Goal: Task Accomplishment & Management: Use online tool/utility

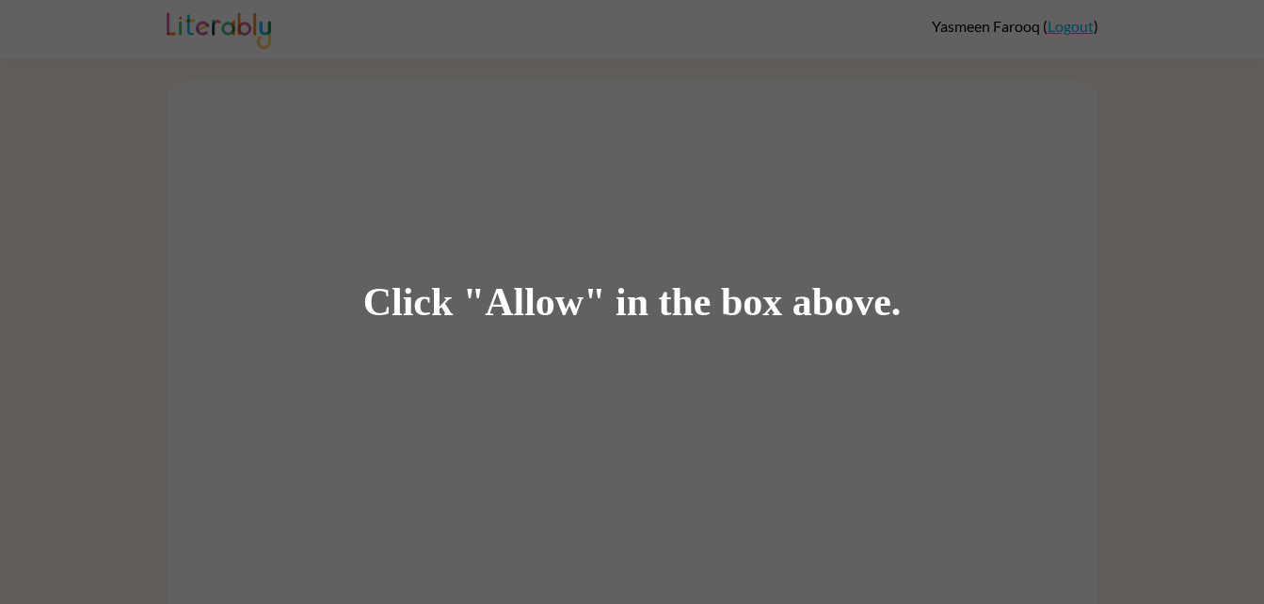
click at [1138, 154] on div "Click "Allow" in the box above." at bounding box center [632, 302] width 1264 height 604
click at [105, 233] on div "Click "Allow" in the box above." at bounding box center [632, 302] width 1264 height 604
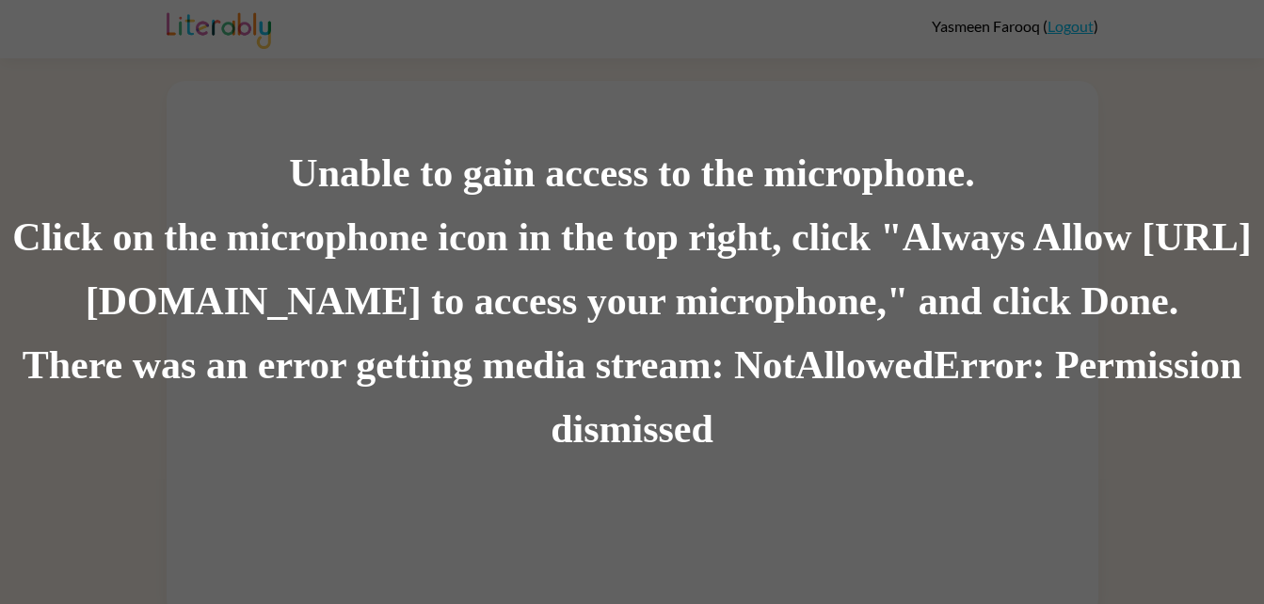
scroll to position [14, 0]
click at [184, 262] on div "Click on the microphone icon in the top right, click "Always Allow [URL][DOMAIN…" at bounding box center [632, 270] width 1264 height 128
click at [386, 20] on div "Unable to gain access to the microphone. Click on the microphone icon in the to…" at bounding box center [632, 302] width 1264 height 604
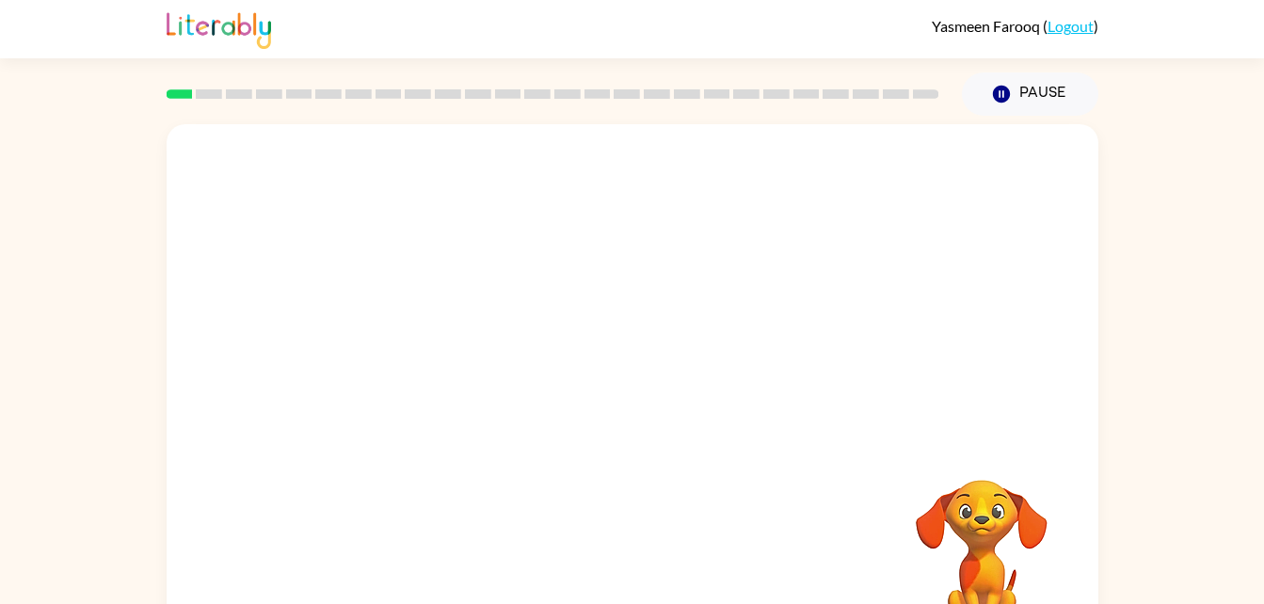
scroll to position [57, 0]
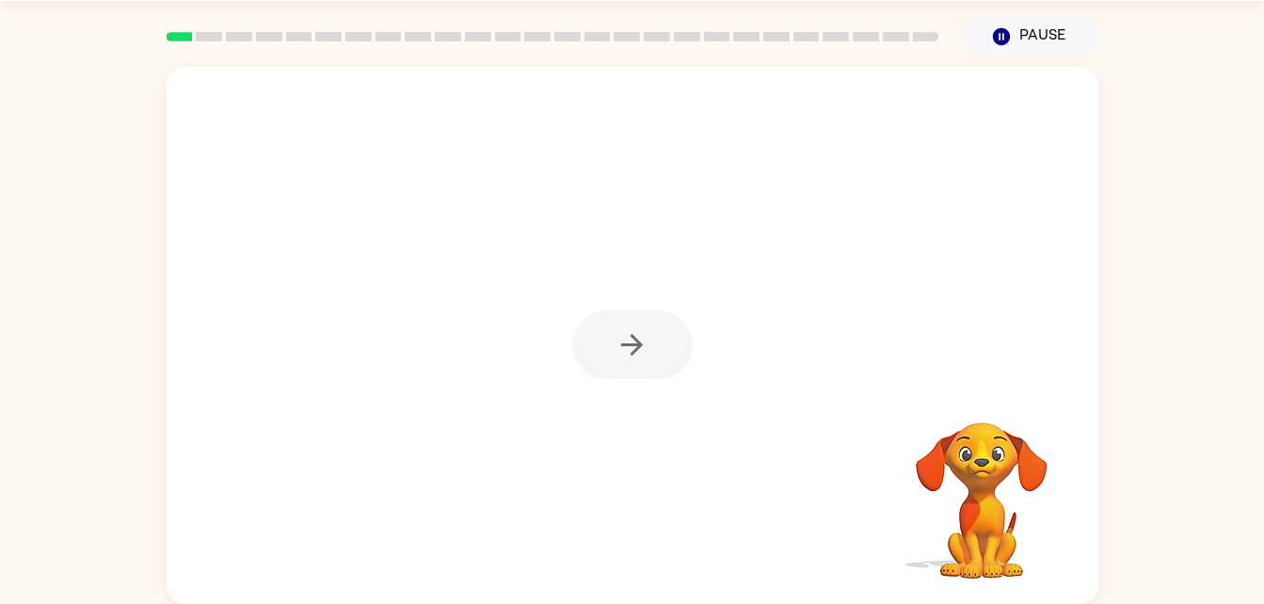
click at [615, 339] on div at bounding box center [632, 345] width 120 height 69
click at [616, 328] on icon "button" at bounding box center [632, 344] width 33 height 33
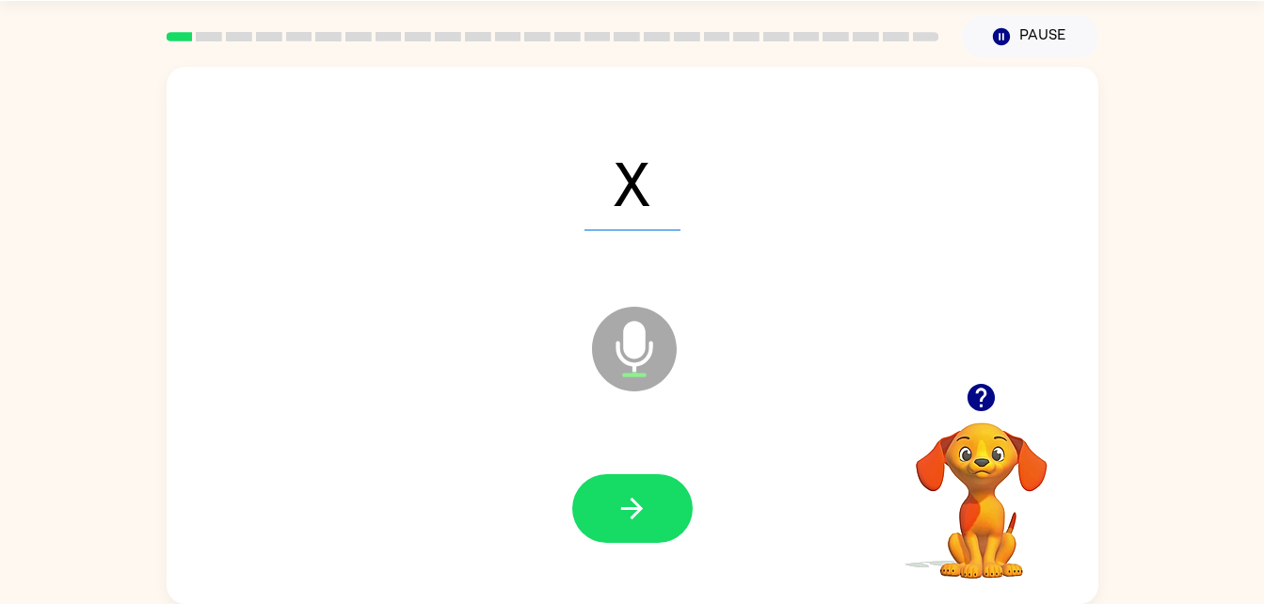
click at [619, 525] on button "button" at bounding box center [632, 508] width 120 height 69
click at [628, 525] on button "button" at bounding box center [632, 508] width 120 height 69
click at [603, 524] on button "button" at bounding box center [632, 508] width 120 height 69
click at [639, 495] on icon "button" at bounding box center [632, 508] width 33 height 33
click at [644, 542] on button "button" at bounding box center [632, 508] width 120 height 69
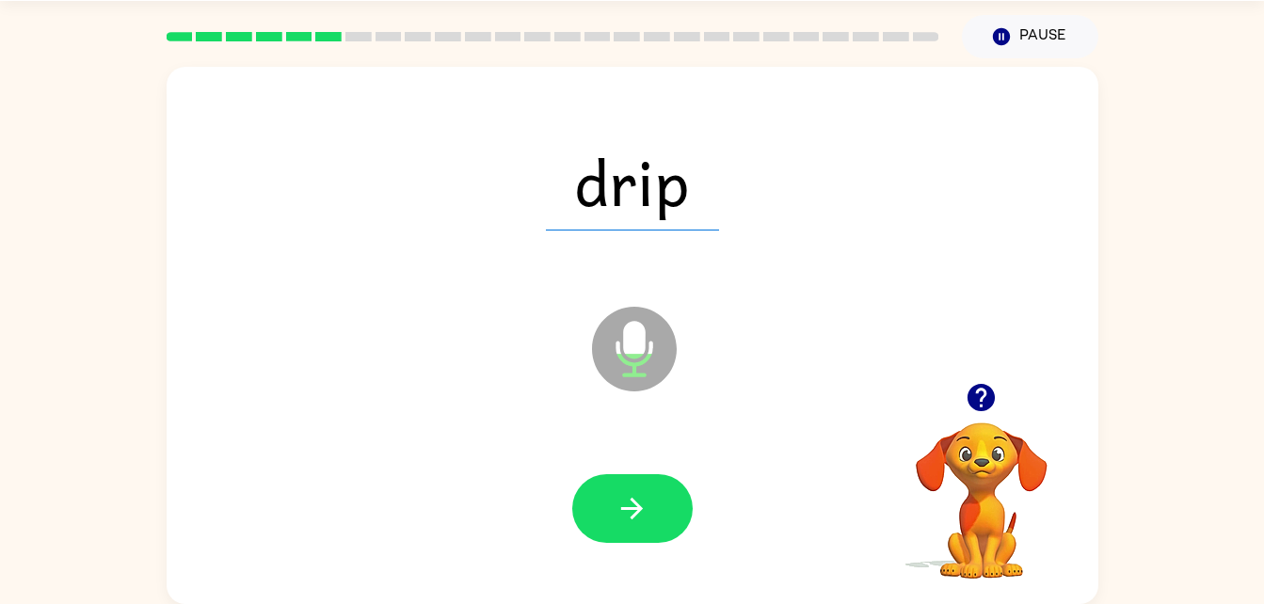
click at [644, 495] on icon "button" at bounding box center [632, 508] width 33 height 33
click at [661, 519] on button "button" at bounding box center [632, 508] width 120 height 69
click at [653, 506] on button "button" at bounding box center [632, 508] width 120 height 69
click at [650, 520] on button "button" at bounding box center [632, 508] width 120 height 69
click at [615, 513] on button "button" at bounding box center [632, 508] width 120 height 69
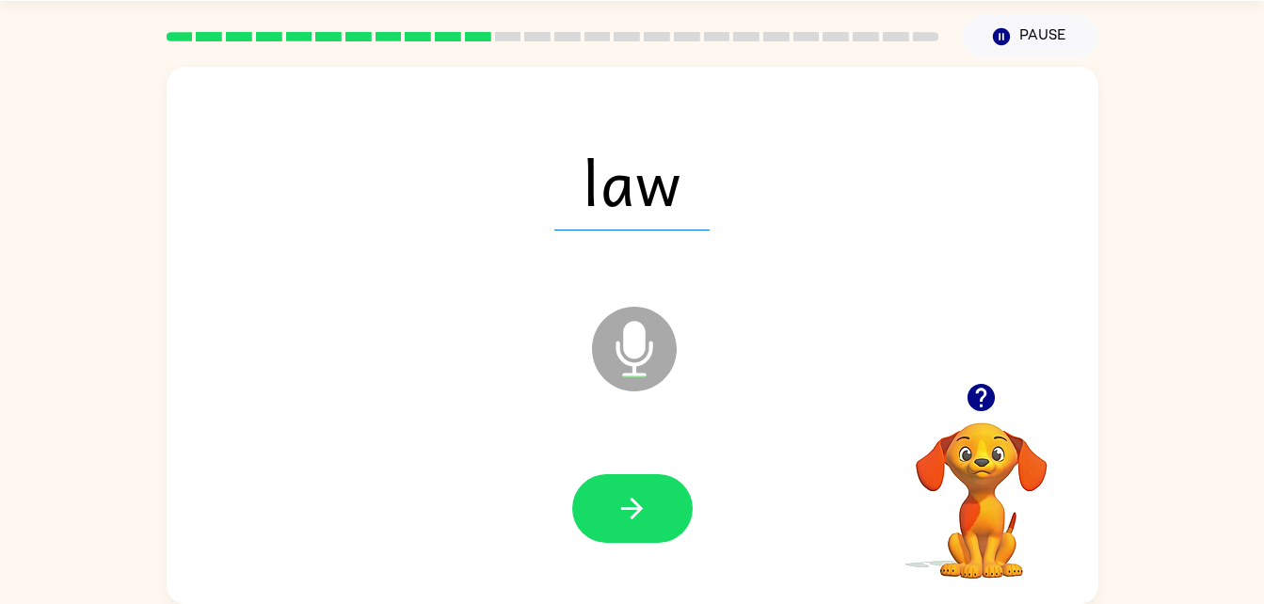
click at [606, 502] on button "button" at bounding box center [632, 508] width 120 height 69
click at [634, 509] on icon "button" at bounding box center [632, 509] width 22 height 22
click at [606, 488] on button "button" at bounding box center [632, 508] width 120 height 69
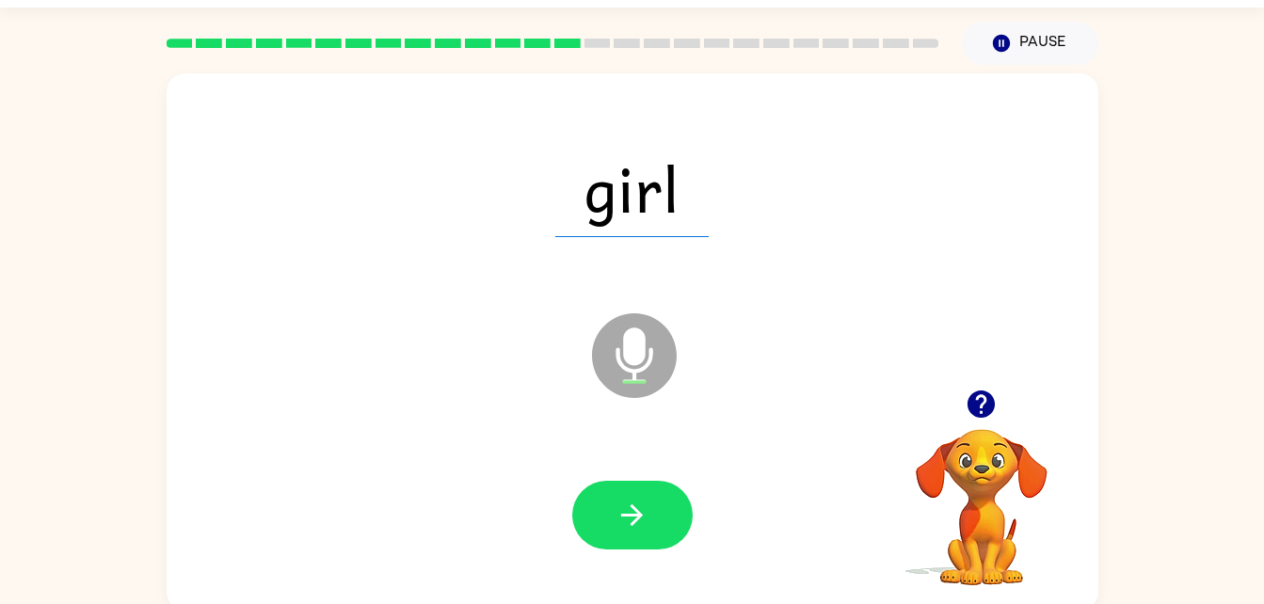
scroll to position [50, 0]
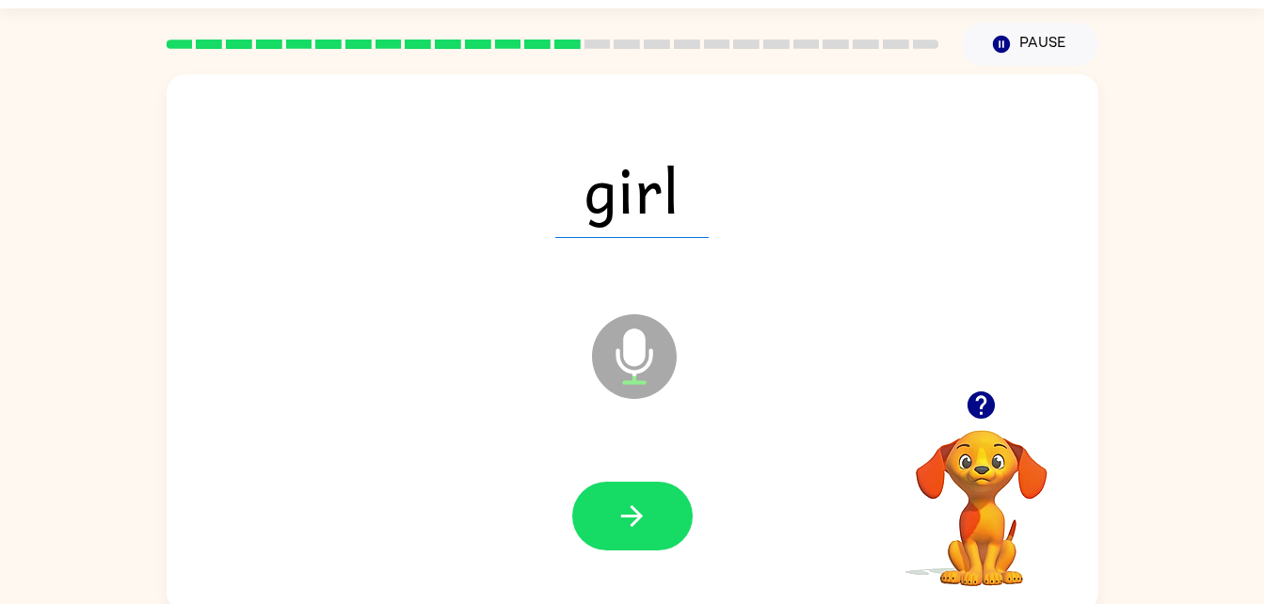
click at [613, 501] on button "button" at bounding box center [632, 516] width 120 height 69
click at [629, 496] on button "button" at bounding box center [632, 516] width 120 height 69
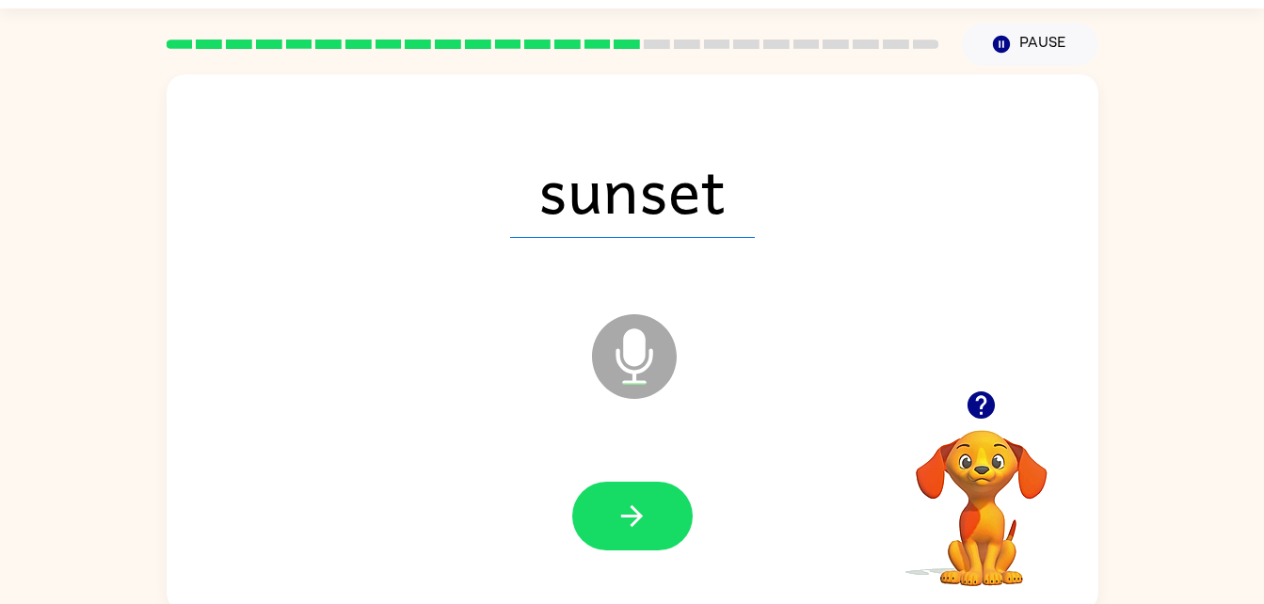
click at [640, 512] on icon "button" at bounding box center [632, 516] width 33 height 33
click at [623, 501] on icon "button" at bounding box center [632, 516] width 33 height 33
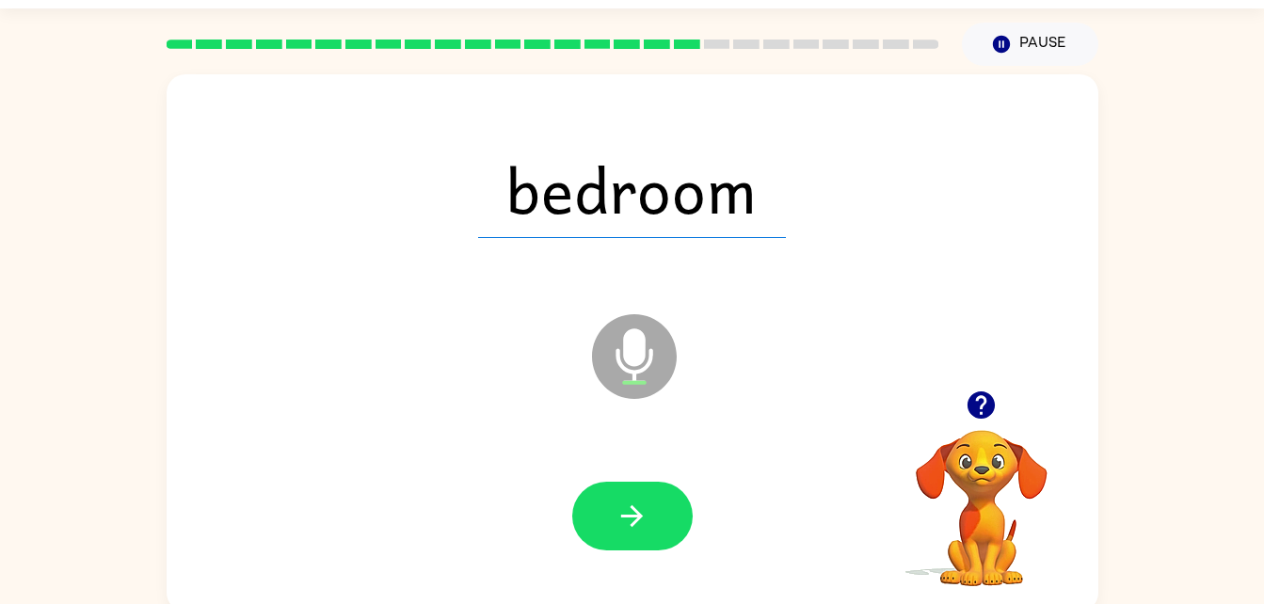
click at [614, 504] on button "button" at bounding box center [632, 516] width 120 height 69
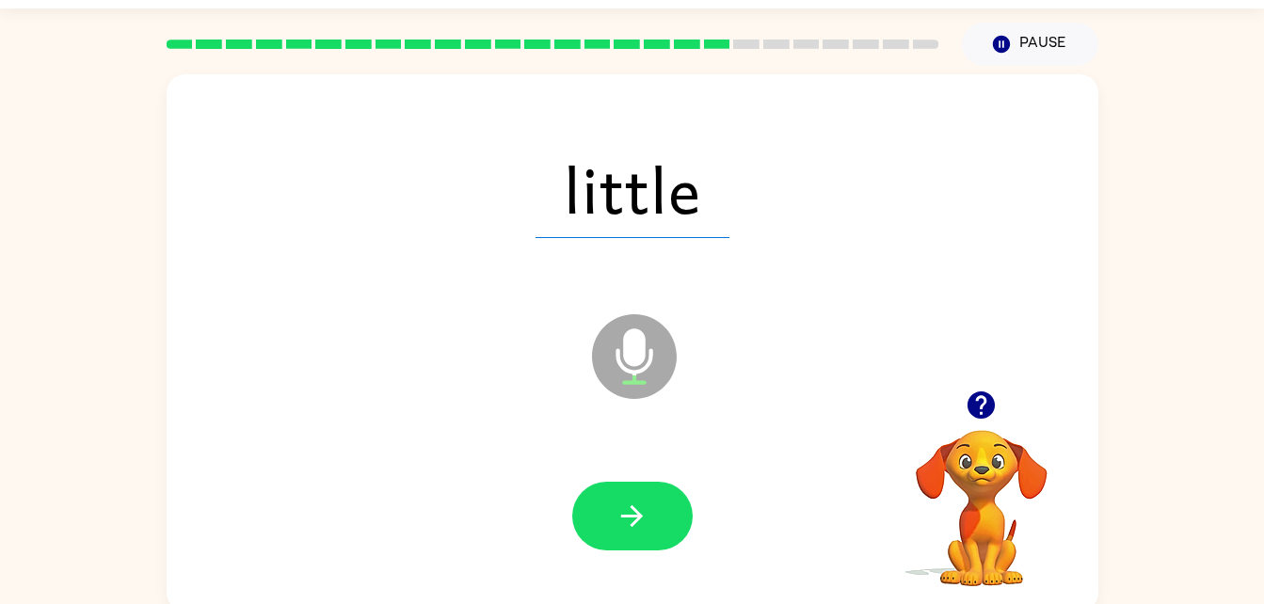
click at [621, 483] on button "button" at bounding box center [632, 516] width 120 height 69
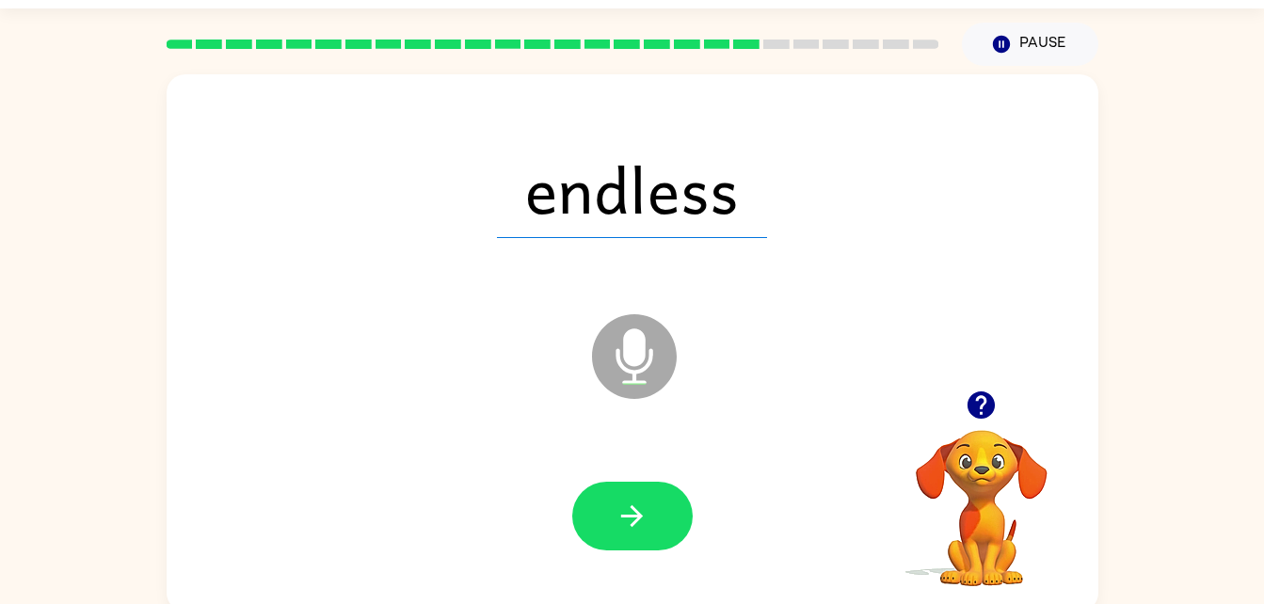
click at [627, 515] on icon "button" at bounding box center [632, 516] width 22 height 22
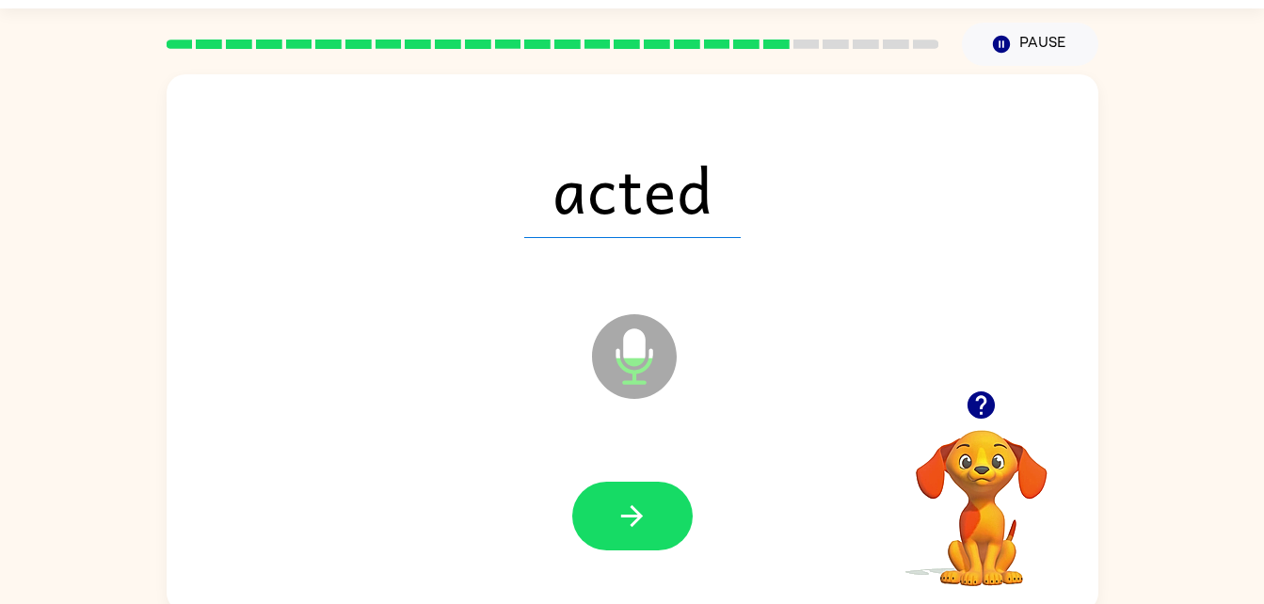
click at [629, 521] on icon "button" at bounding box center [632, 516] width 33 height 33
click at [627, 522] on icon "button" at bounding box center [632, 516] width 33 height 33
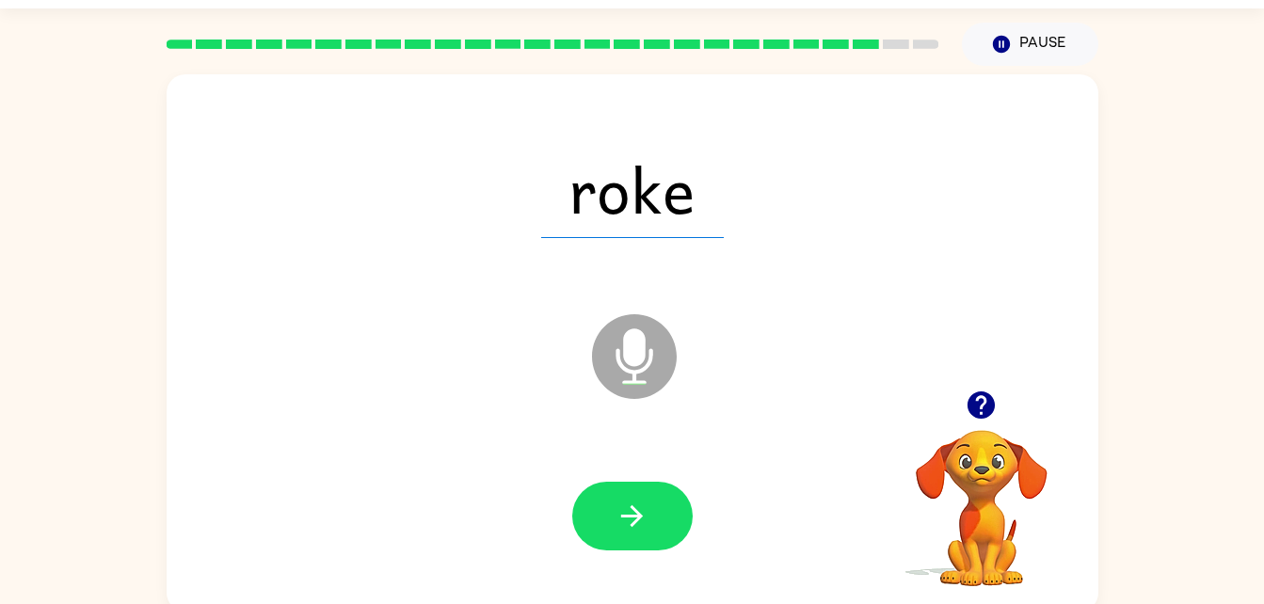
click at [604, 531] on button "button" at bounding box center [632, 516] width 120 height 69
click at [619, 526] on icon "button" at bounding box center [632, 516] width 33 height 33
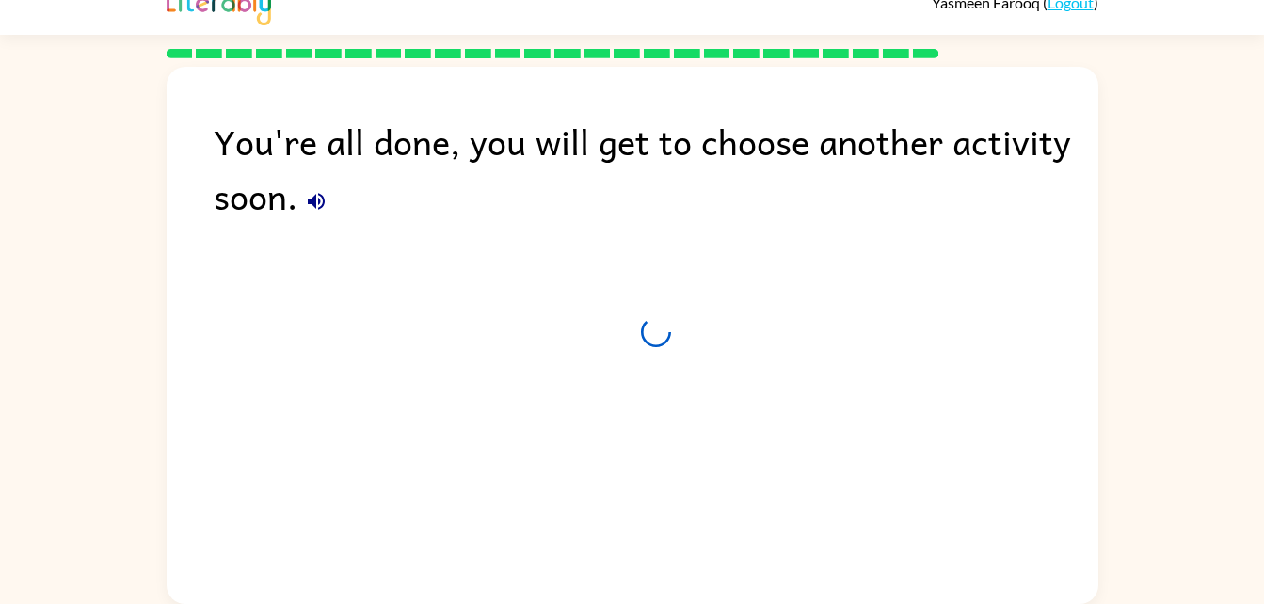
scroll to position [24, 0]
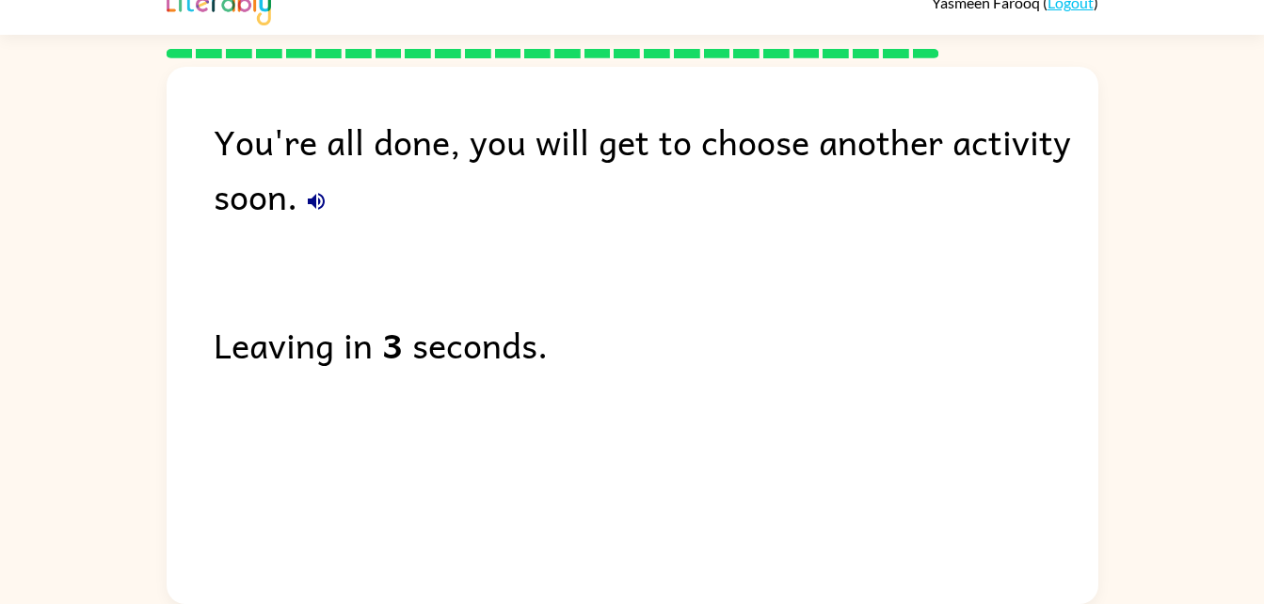
click at [316, 215] on button "button" at bounding box center [316, 202] width 38 height 38
click at [321, 214] on button "button" at bounding box center [316, 202] width 38 height 38
click at [323, 205] on icon "button" at bounding box center [316, 201] width 17 height 17
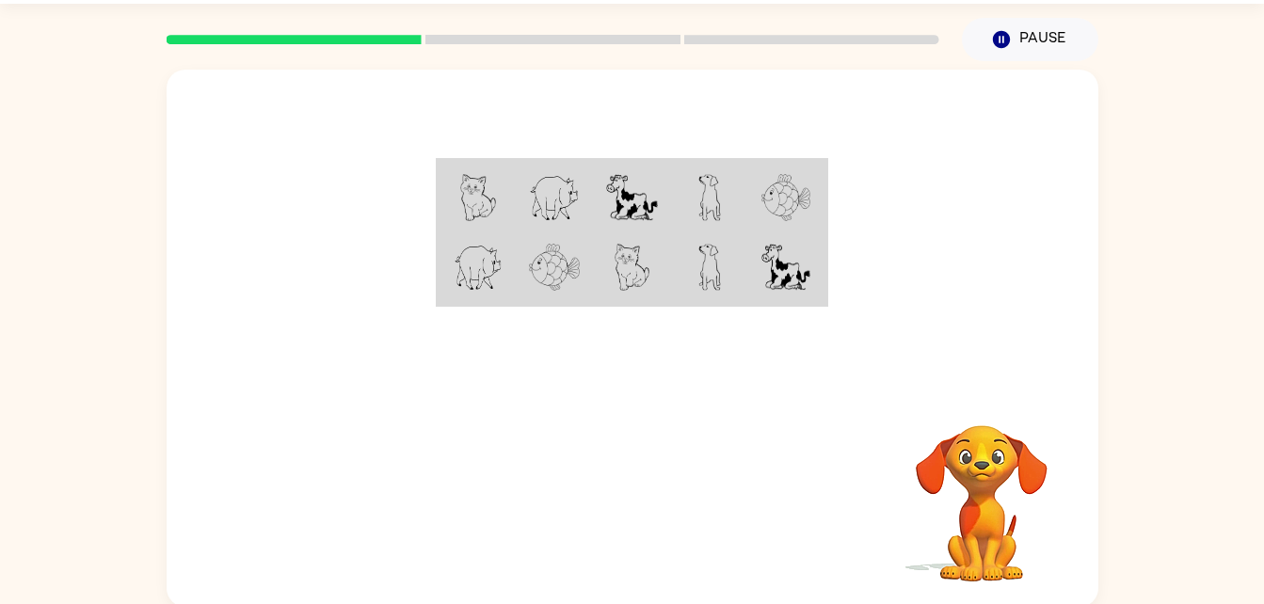
scroll to position [57, 0]
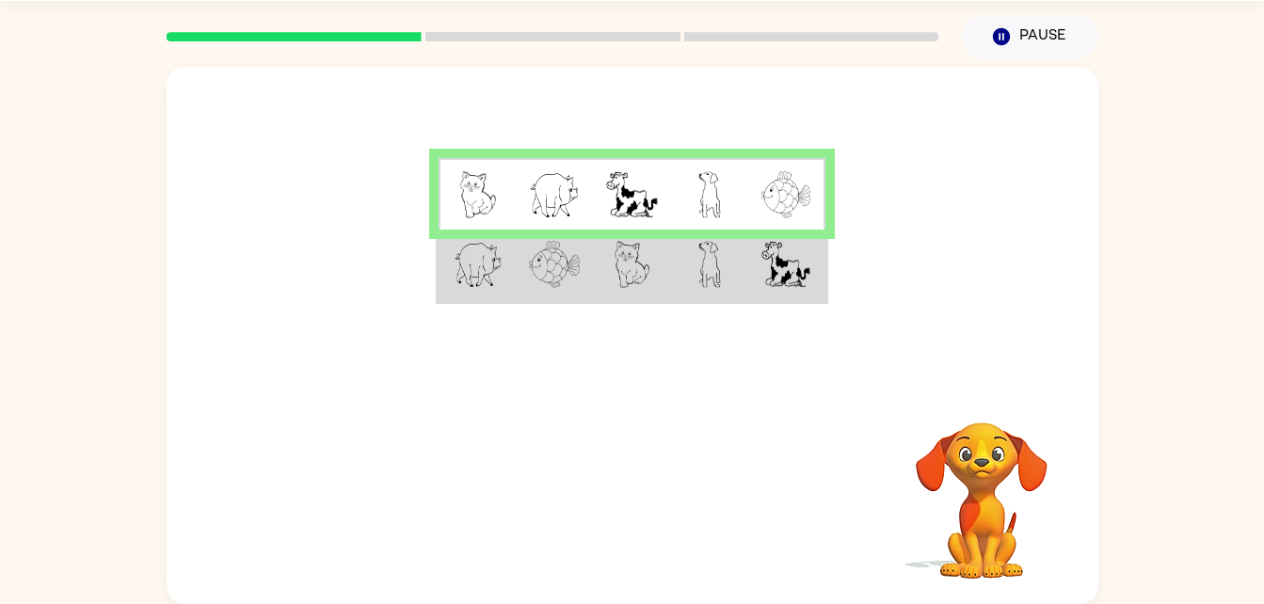
click at [795, 261] on img at bounding box center [785, 264] width 49 height 47
click at [775, 264] on img at bounding box center [785, 264] width 49 height 47
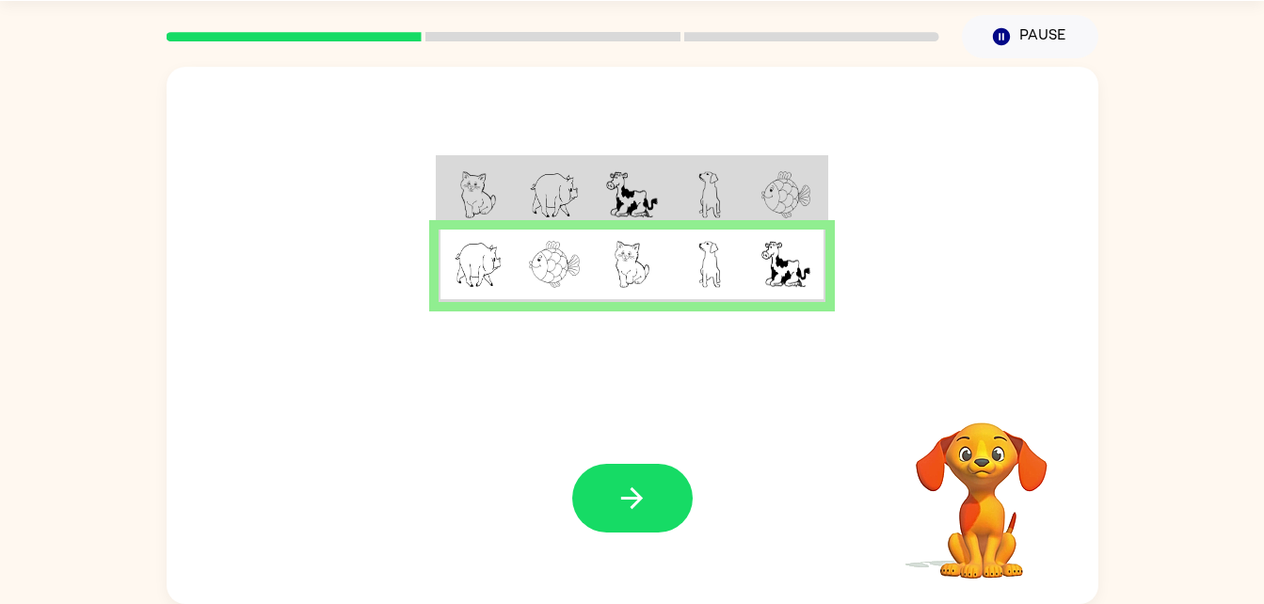
click at [657, 522] on button "button" at bounding box center [632, 498] width 120 height 69
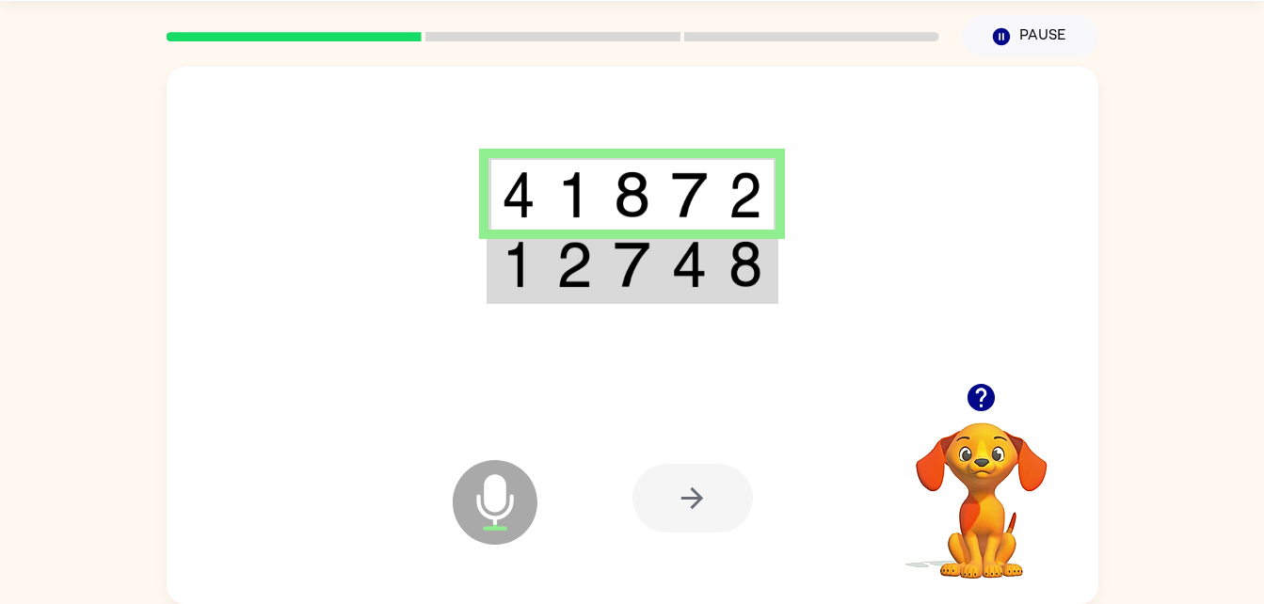
click at [557, 230] on td at bounding box center [574, 266] width 57 height 72
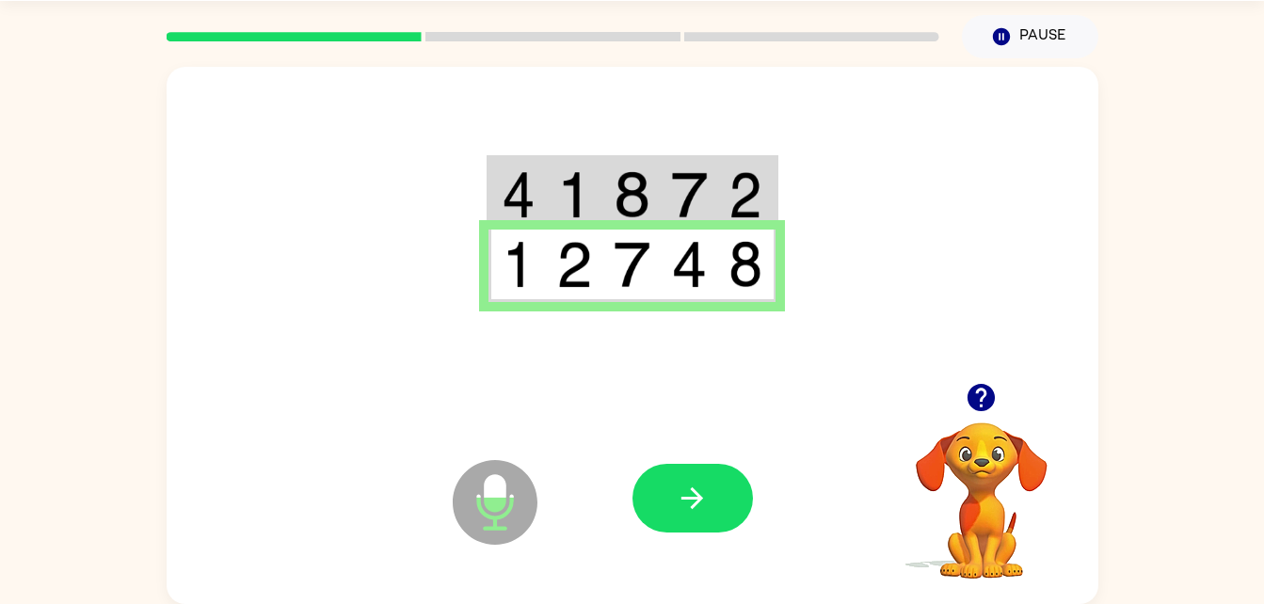
click at [689, 495] on icon "button" at bounding box center [692, 498] width 33 height 33
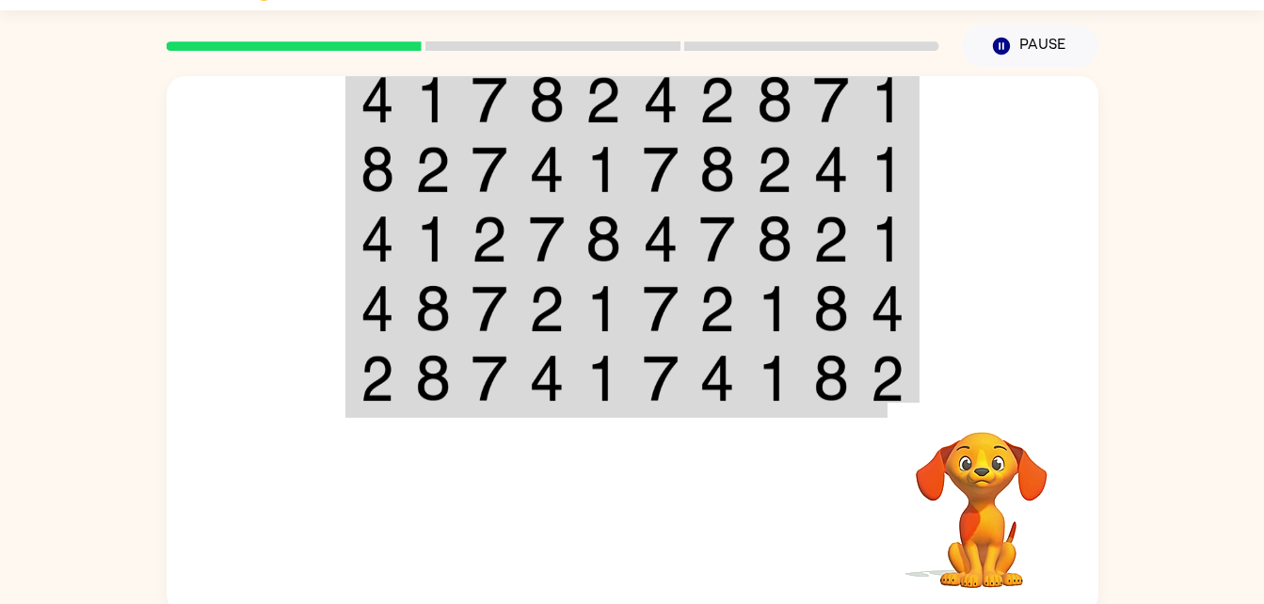
scroll to position [52, 0]
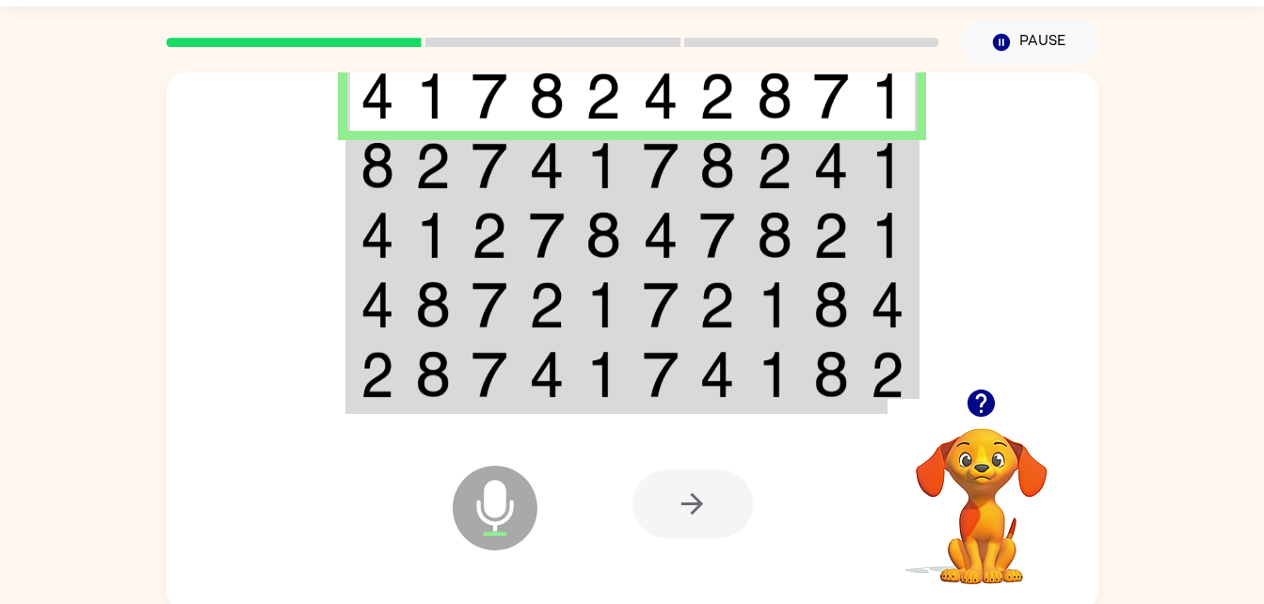
click at [671, 165] on img at bounding box center [661, 165] width 36 height 47
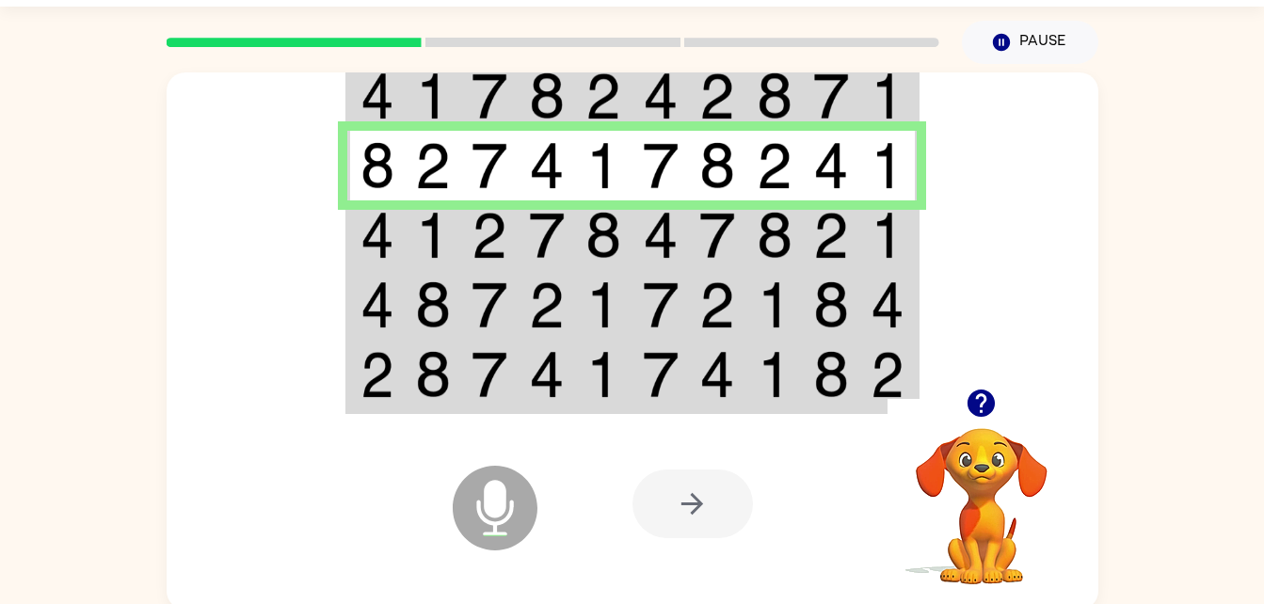
click at [698, 515] on div at bounding box center [692, 504] width 120 height 69
click at [543, 212] on img at bounding box center [547, 235] width 36 height 47
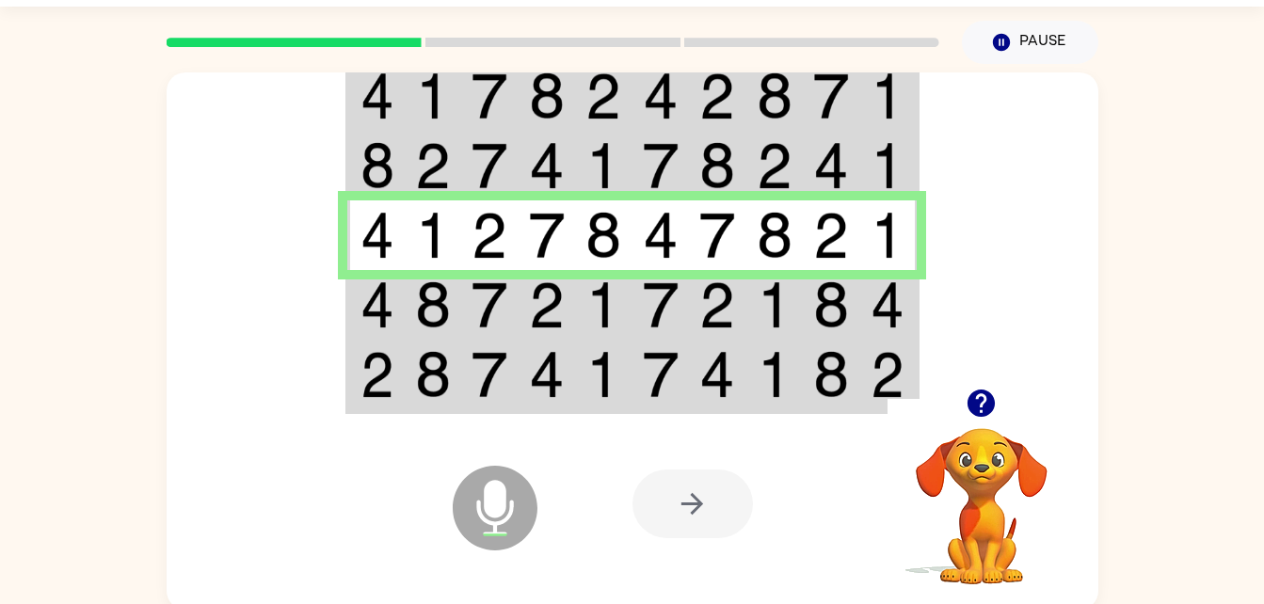
click at [450, 312] on img at bounding box center [433, 304] width 36 height 47
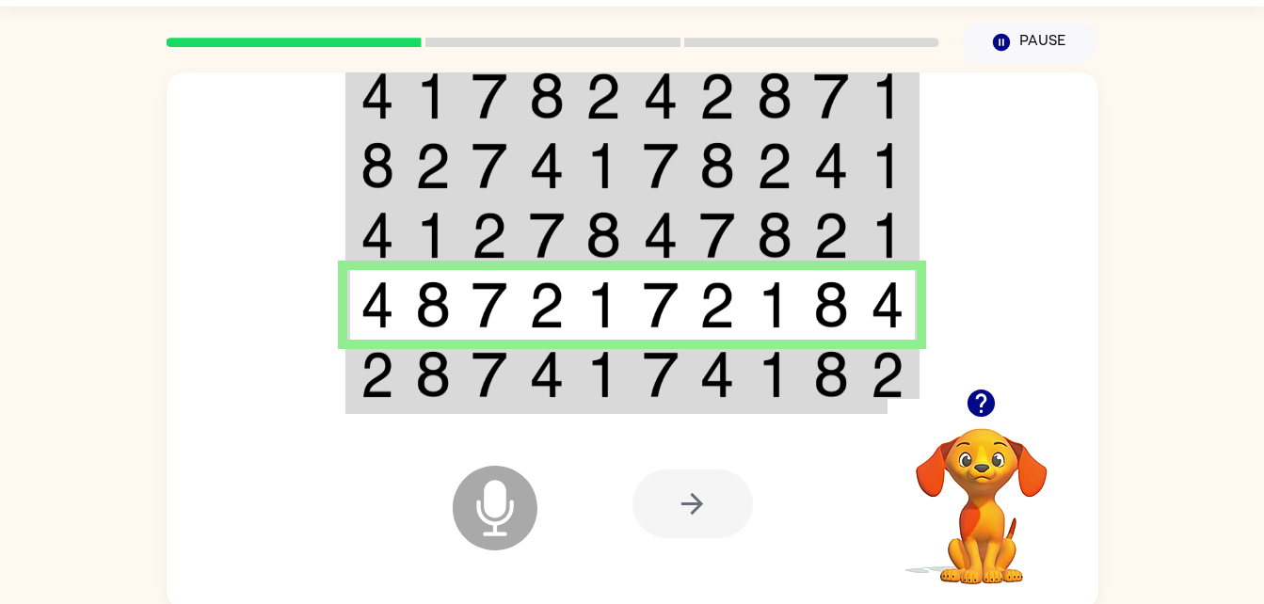
click at [599, 363] on img at bounding box center [603, 374] width 36 height 47
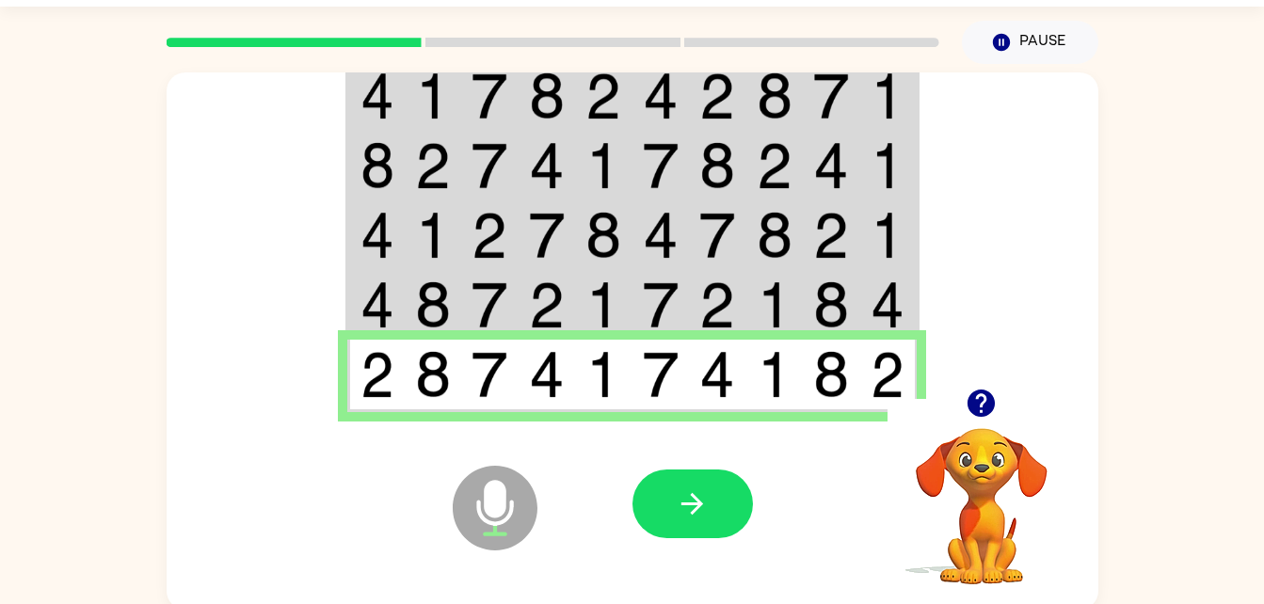
click at [689, 510] on icon "button" at bounding box center [692, 504] width 33 height 33
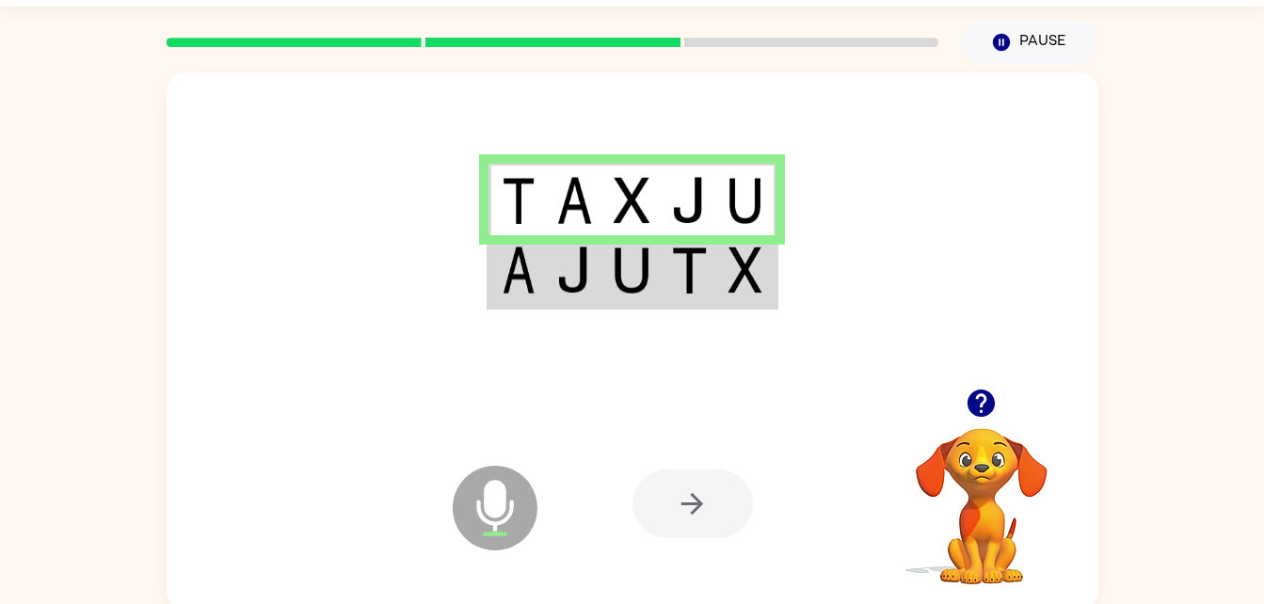
click at [536, 294] on td at bounding box center [516, 271] width 57 height 72
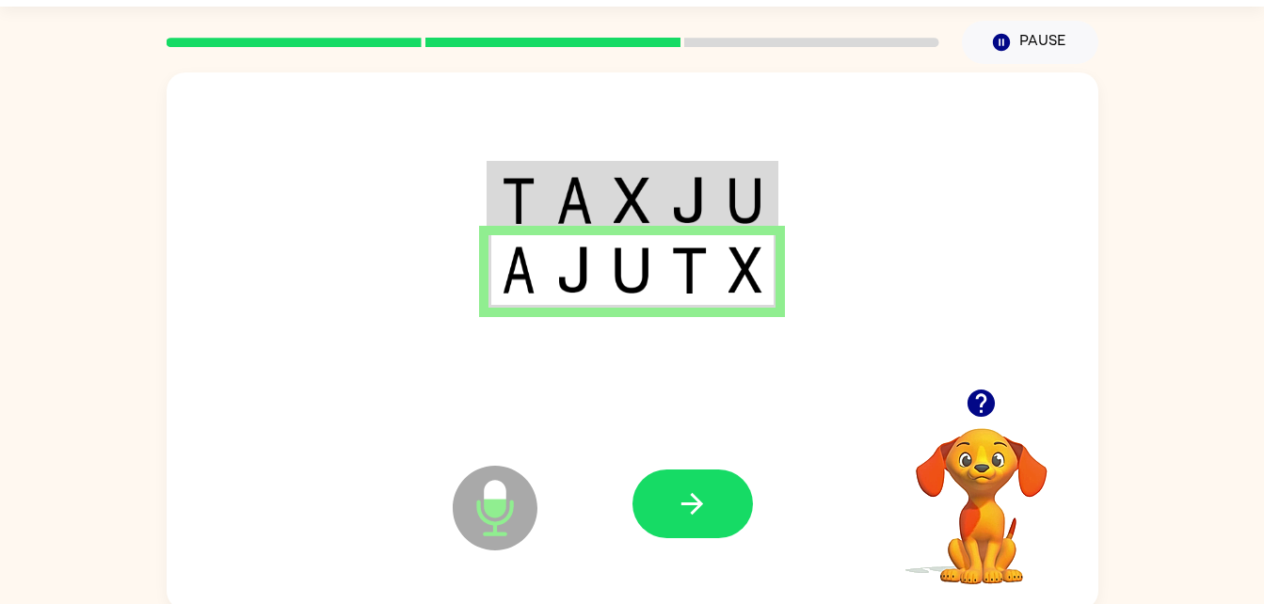
click at [718, 472] on button "button" at bounding box center [692, 504] width 120 height 69
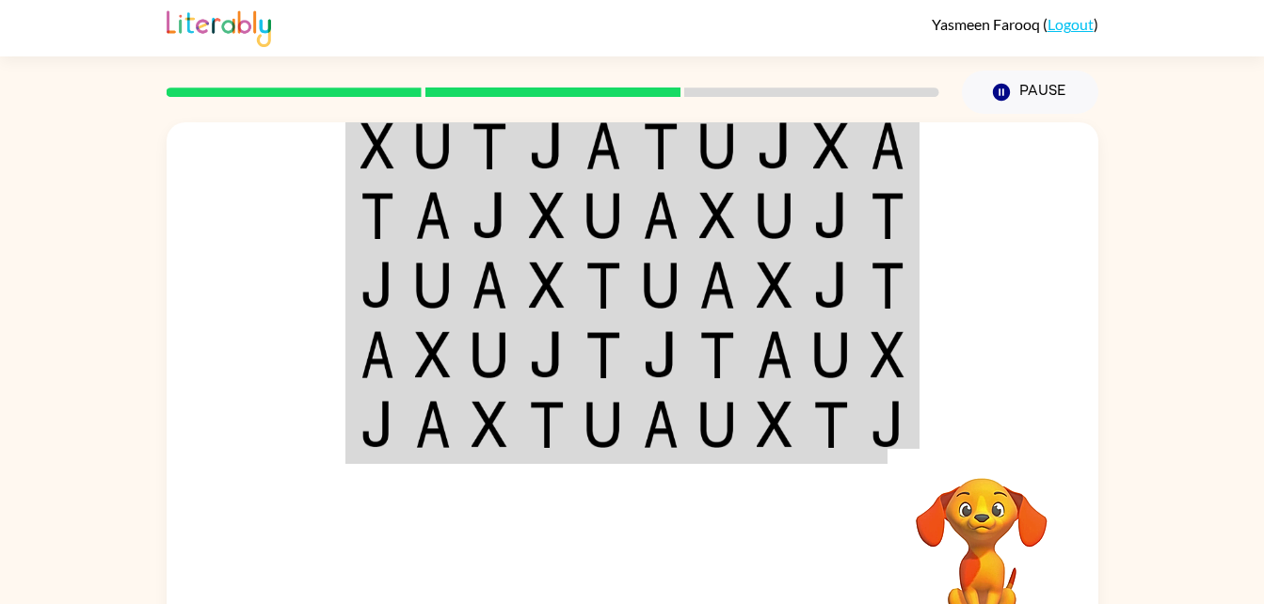
scroll to position [0, 0]
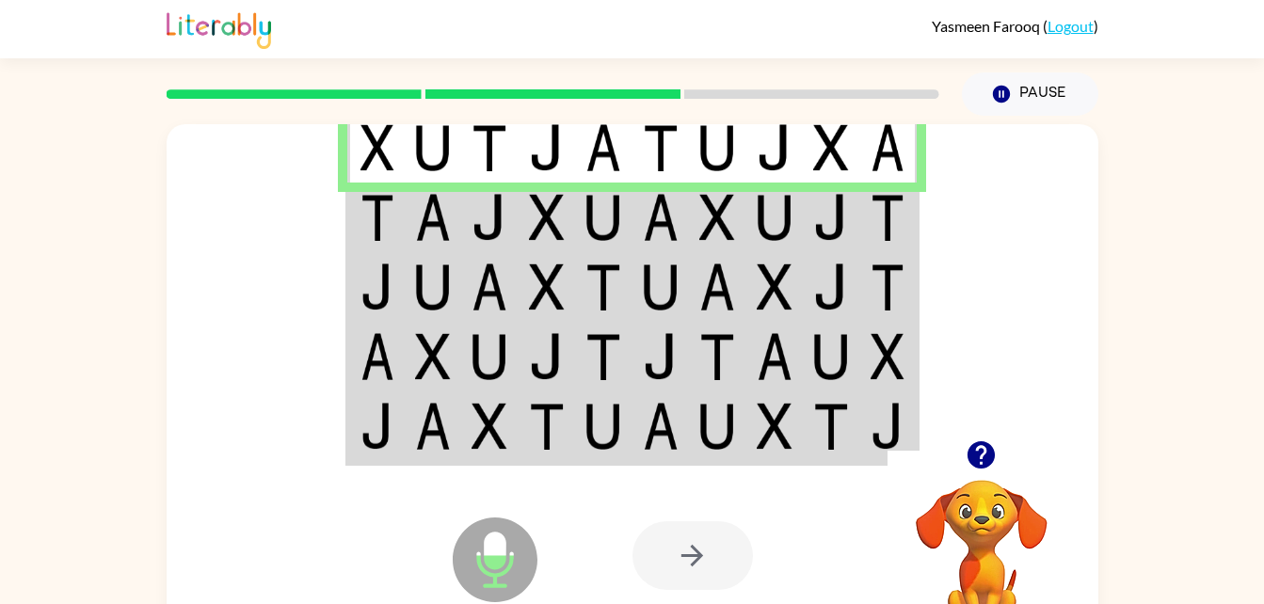
click at [396, 240] on td at bounding box center [375, 218] width 57 height 70
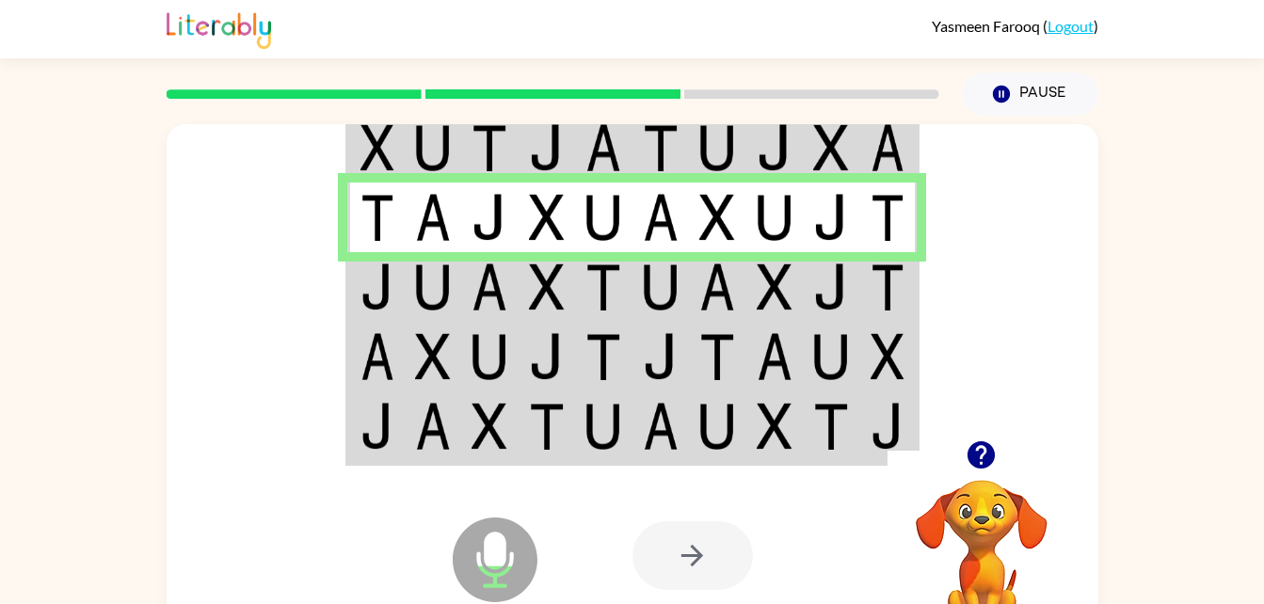
click at [568, 271] on td at bounding box center [547, 287] width 57 height 70
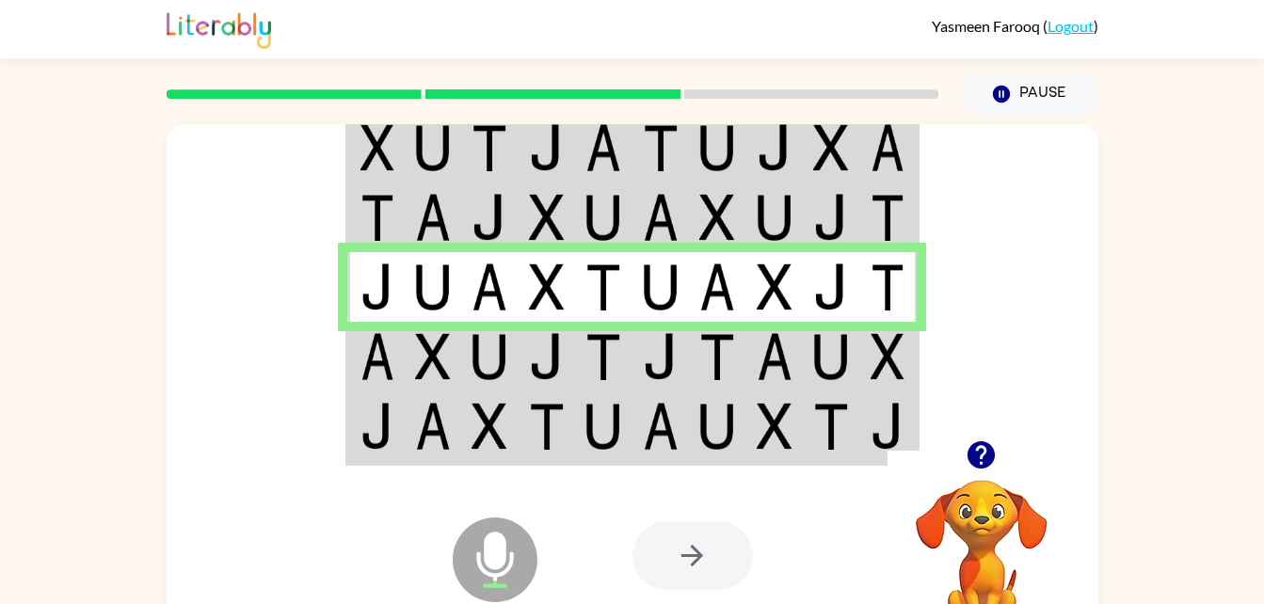
click at [411, 358] on td at bounding box center [433, 357] width 57 height 70
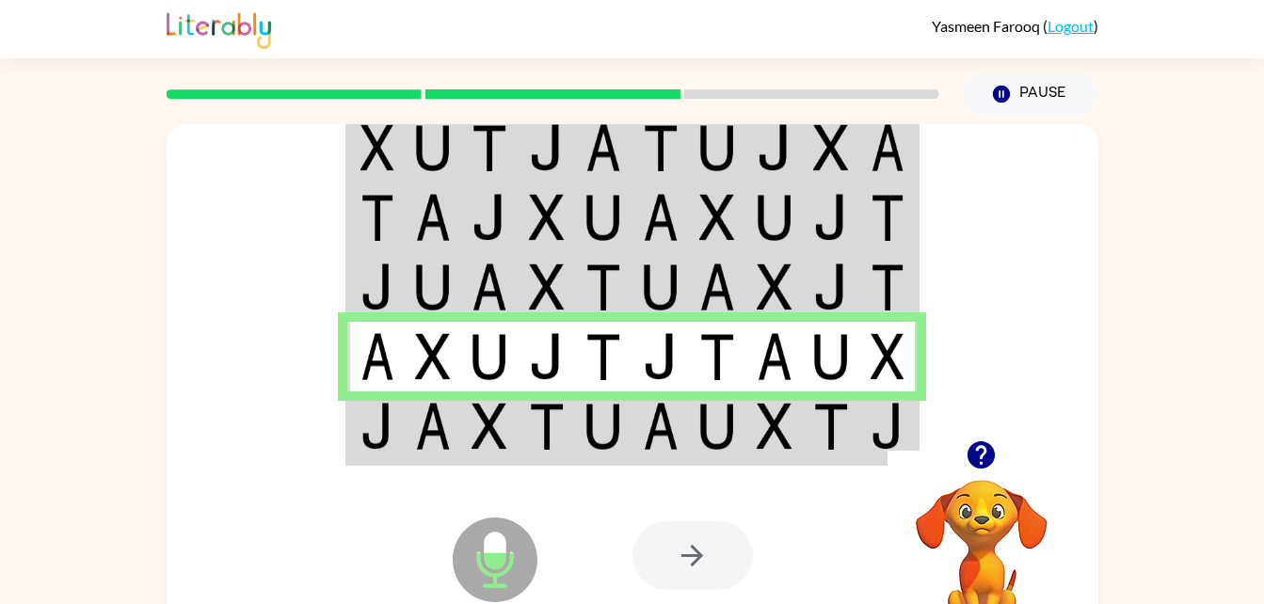
click at [378, 441] on img at bounding box center [377, 426] width 34 height 47
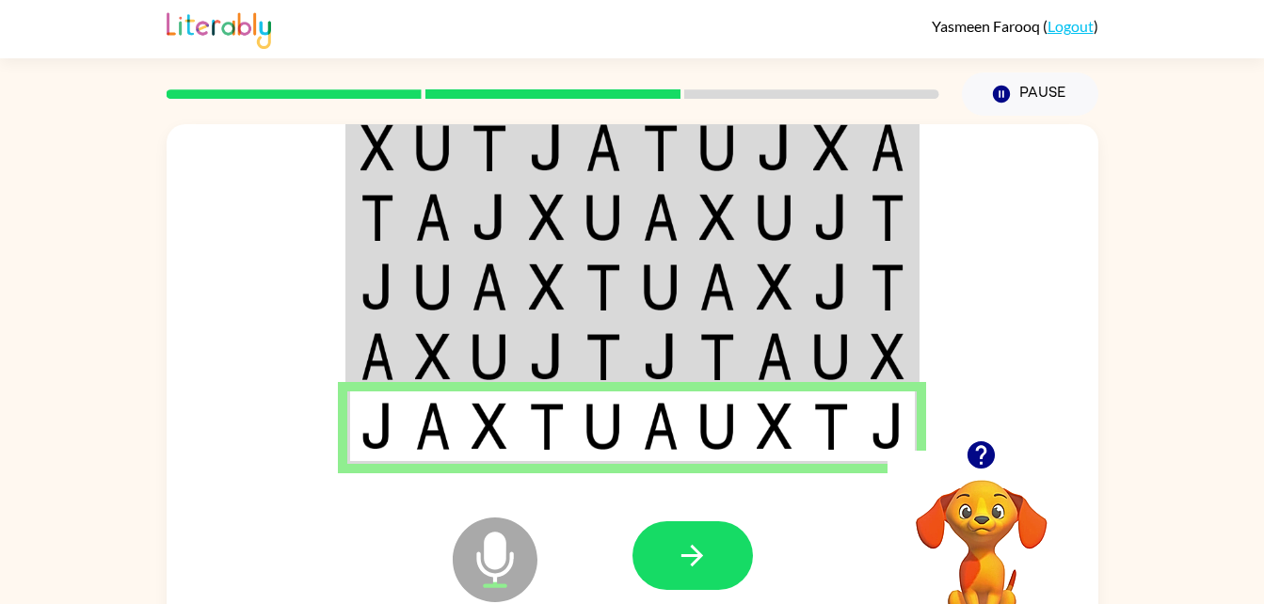
click at [689, 545] on icon "button" at bounding box center [692, 555] width 33 height 33
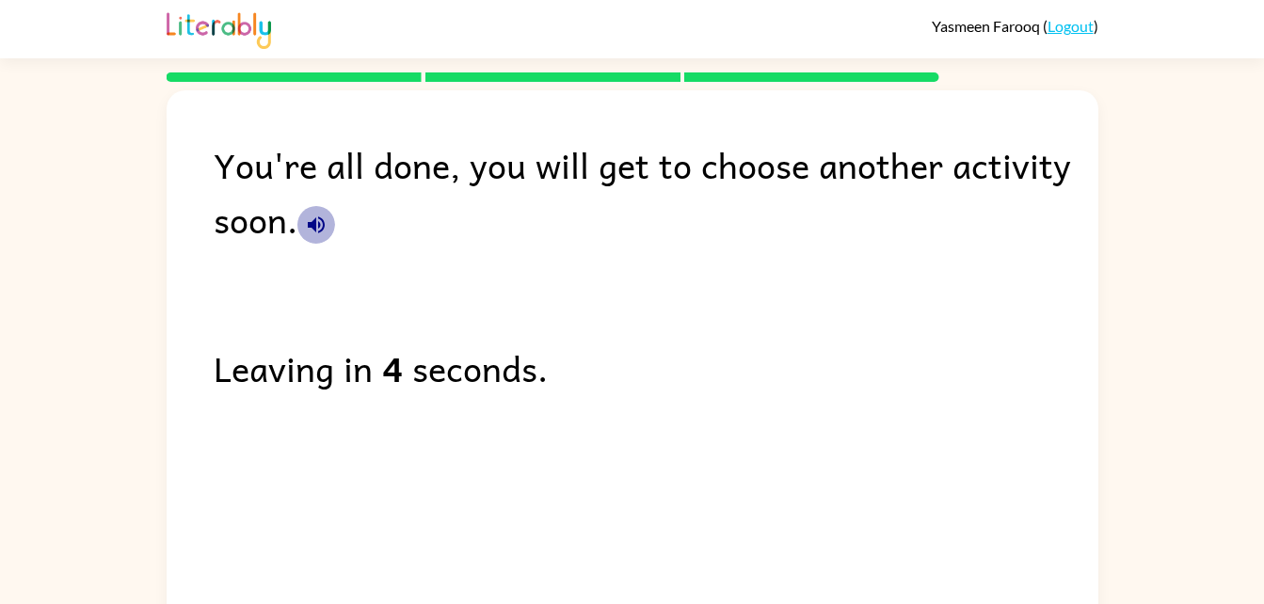
click at [313, 223] on icon "button" at bounding box center [316, 224] width 17 height 17
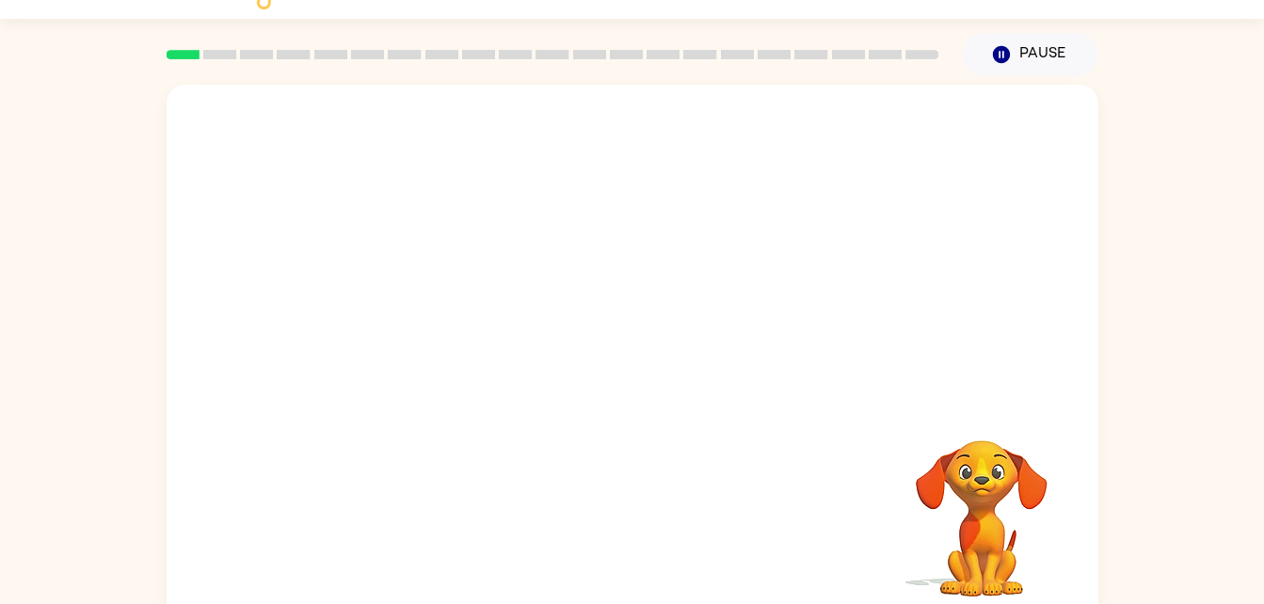
scroll to position [57, 0]
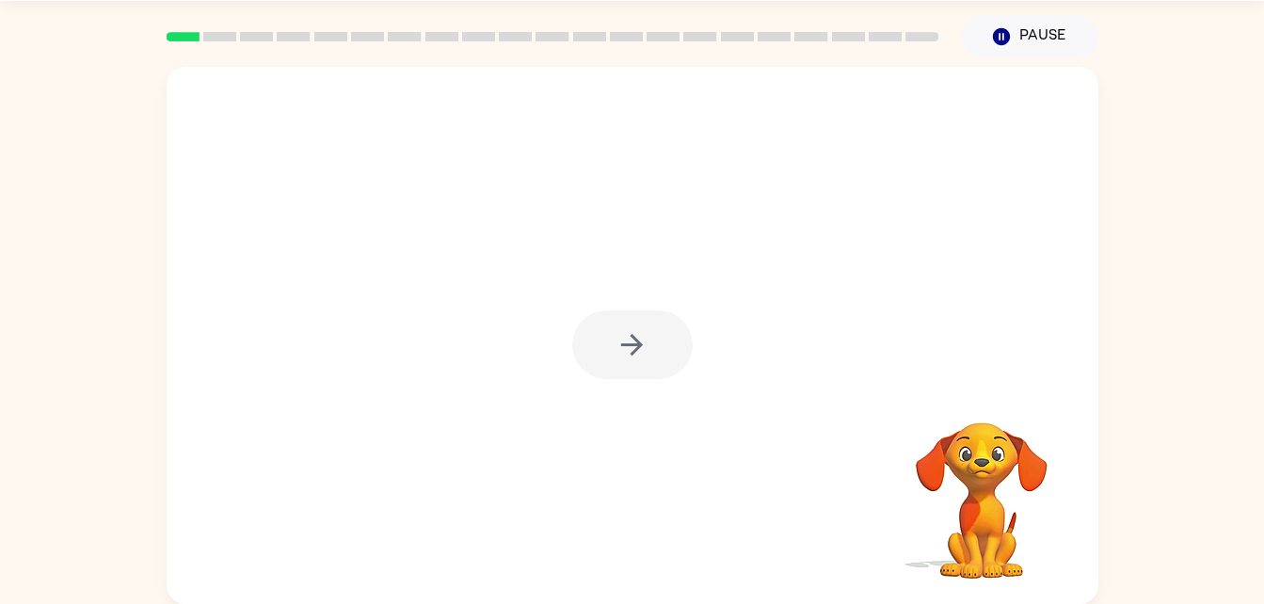
click at [1185, 141] on div "Your browser must support playing .mp4 files to use Literably. Please try using…" at bounding box center [632, 331] width 1264 height 546
click at [599, 331] on button "button" at bounding box center [632, 345] width 120 height 69
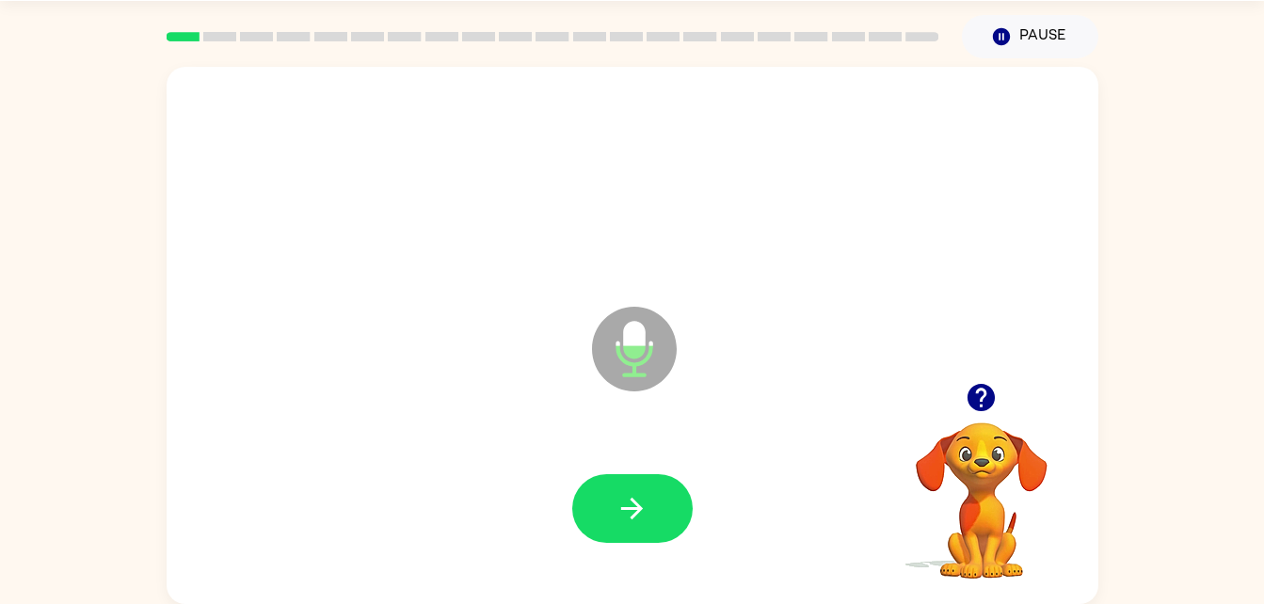
click at [647, 485] on button "button" at bounding box center [632, 508] width 120 height 69
click at [620, 497] on icon "button" at bounding box center [632, 508] width 33 height 33
click at [589, 512] on button "button" at bounding box center [632, 508] width 120 height 69
click at [619, 499] on icon "button" at bounding box center [632, 508] width 33 height 33
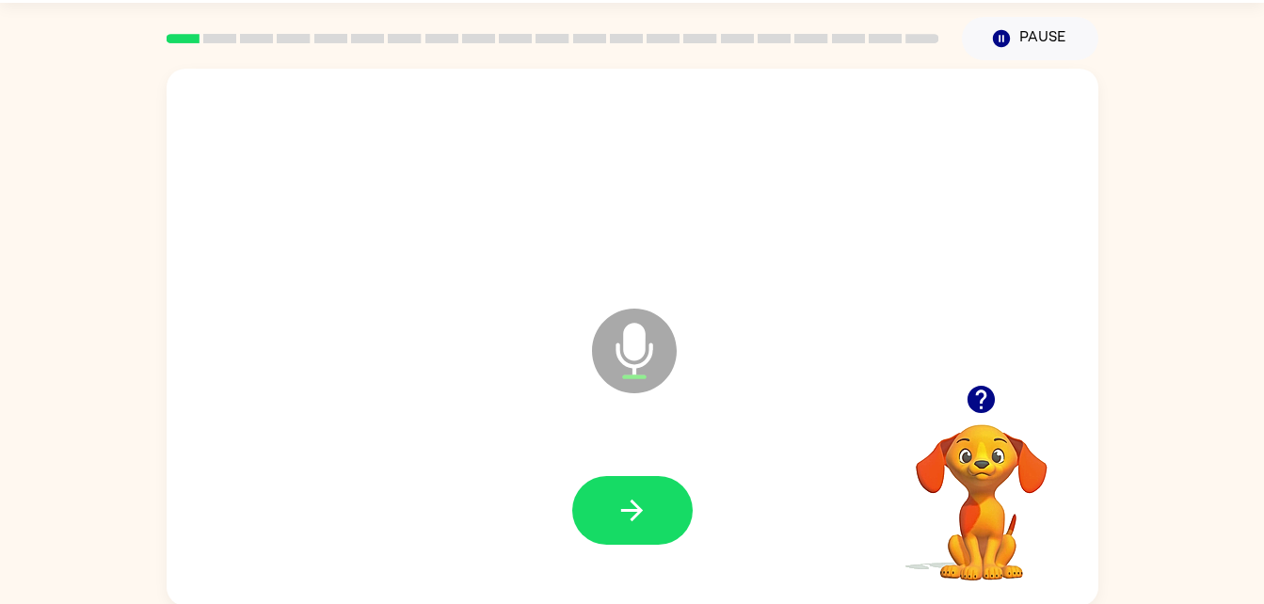
scroll to position [54, 0]
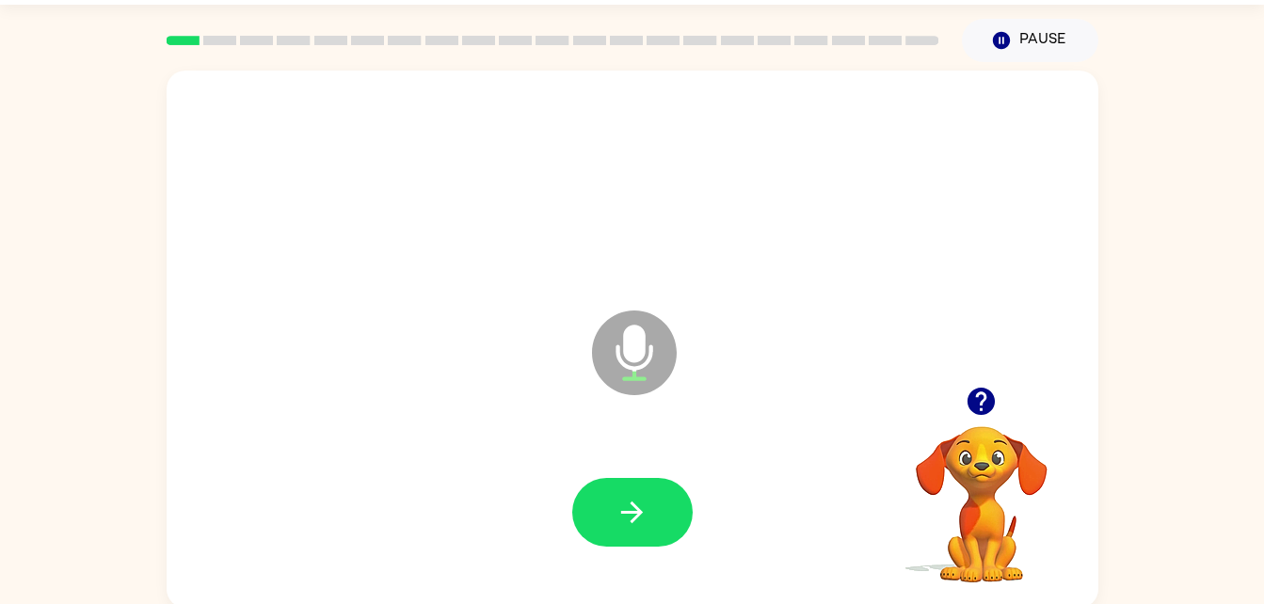
click at [636, 505] on icon "button" at bounding box center [632, 512] width 33 height 33
click at [630, 499] on icon "button" at bounding box center [632, 512] width 33 height 33
click at [656, 514] on button "button" at bounding box center [632, 512] width 120 height 69
click at [636, 510] on icon "button" at bounding box center [632, 512] width 33 height 33
click at [654, 527] on button "button" at bounding box center [632, 512] width 120 height 69
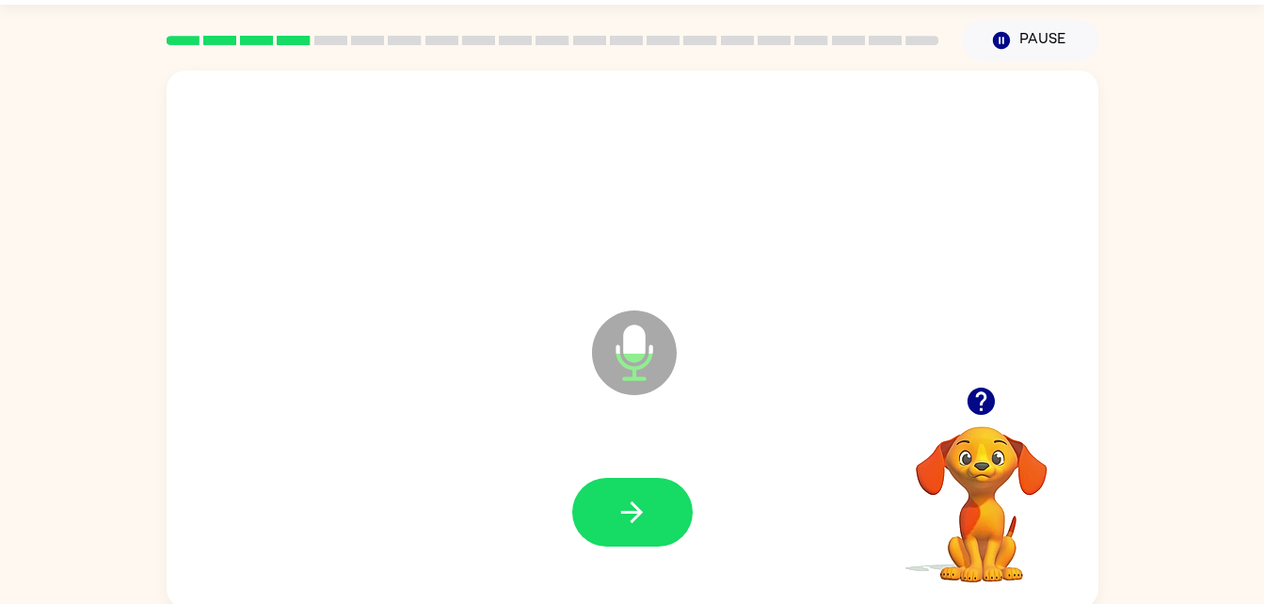
scroll to position [56, 0]
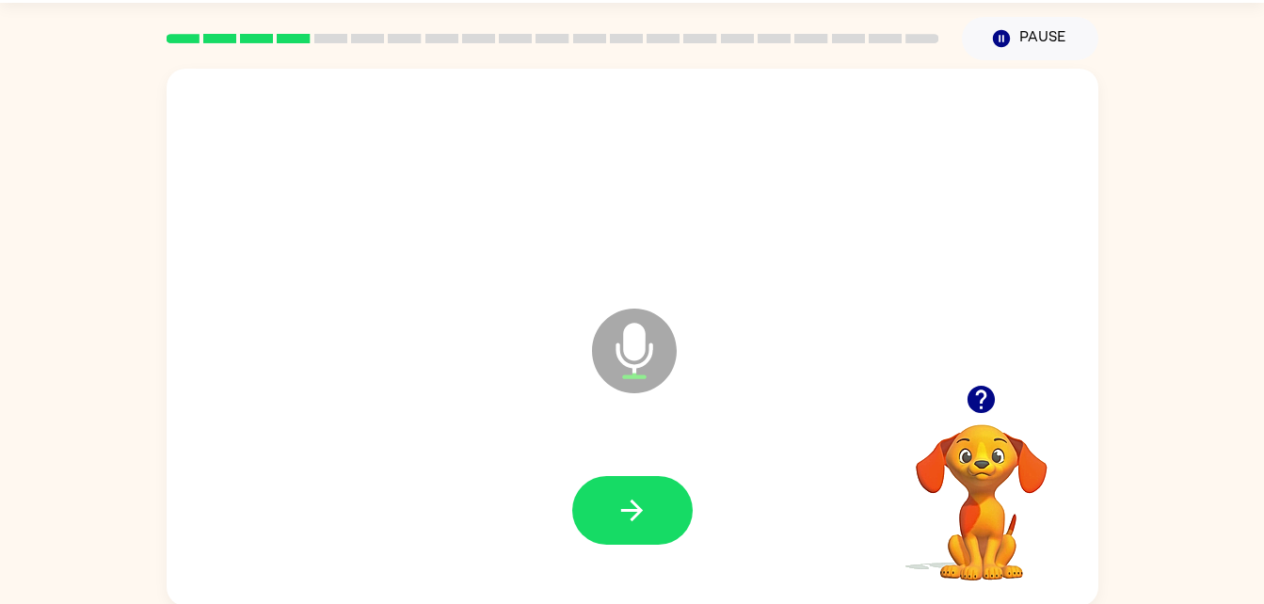
click at [651, 518] on button "button" at bounding box center [632, 510] width 120 height 69
click at [612, 511] on button "button" at bounding box center [632, 510] width 120 height 69
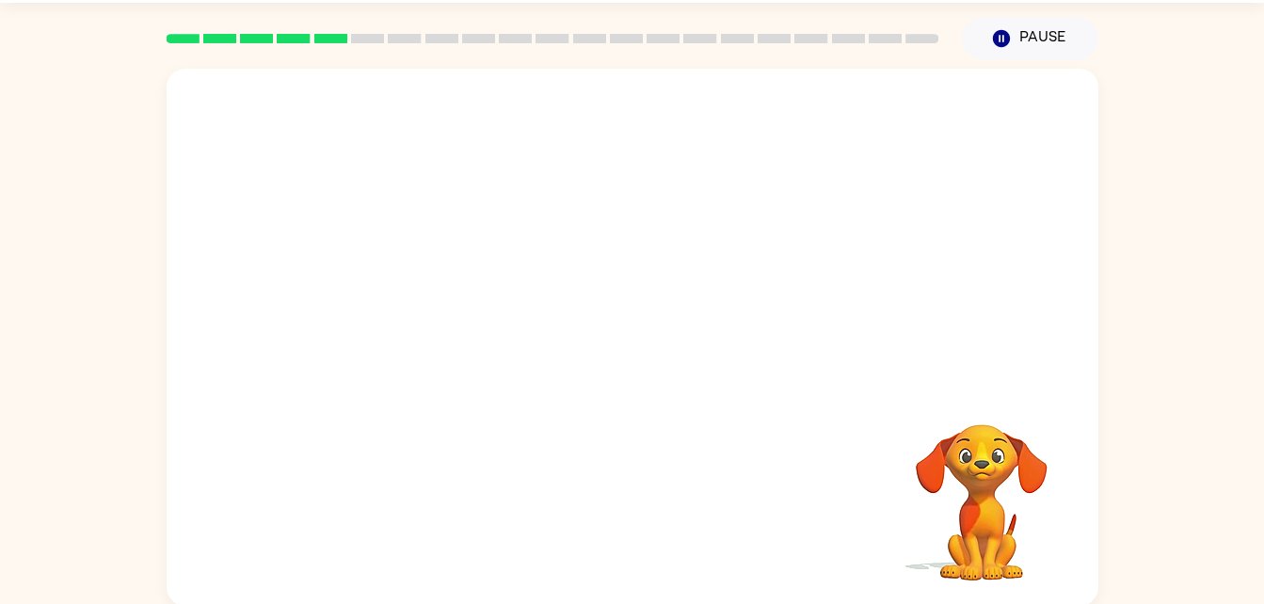
click at [58, 54] on div "Yasmeen Farooq ( Logout ) Pause Pause Your browser must support playing .mp4 fi…" at bounding box center [632, 275] width 1264 height 662
click at [55, 51] on div "Yasmeen Farooq ( Logout ) Pause Pause Your browser must support playing .mp4 fi…" at bounding box center [632, 275] width 1264 height 662
click at [243, 45] on div at bounding box center [552, 39] width 795 height 66
click at [516, 38] on rect at bounding box center [515, 38] width 33 height 9
click at [551, 35] on rect at bounding box center [552, 38] width 33 height 9
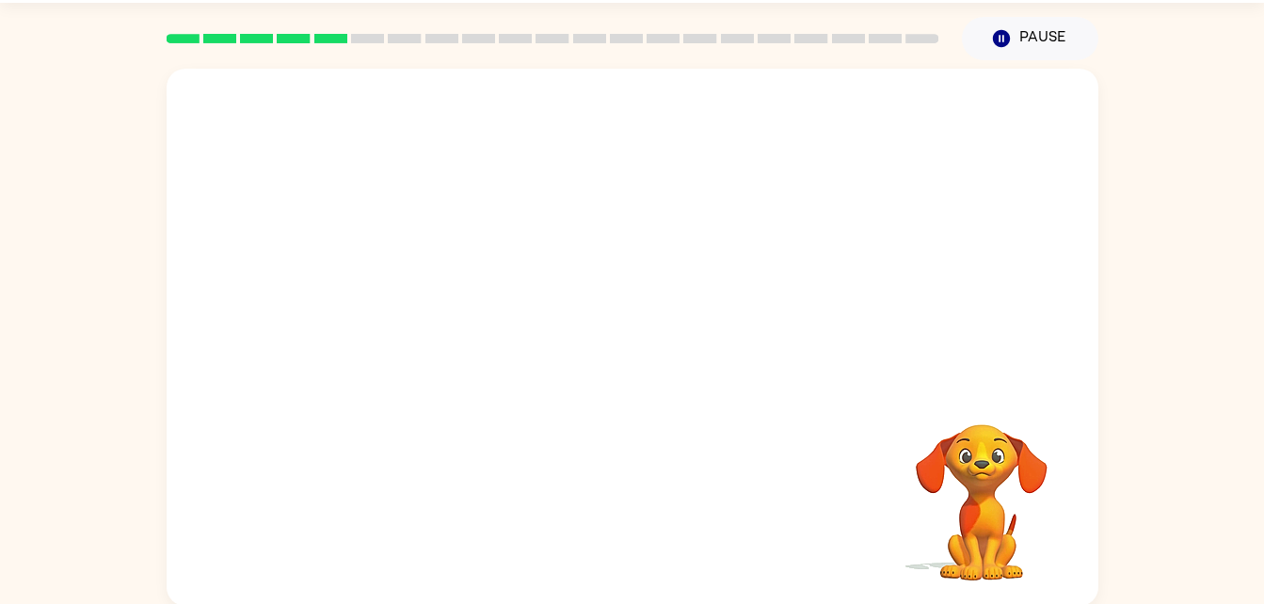
click at [669, 58] on div at bounding box center [552, 39] width 795 height 66
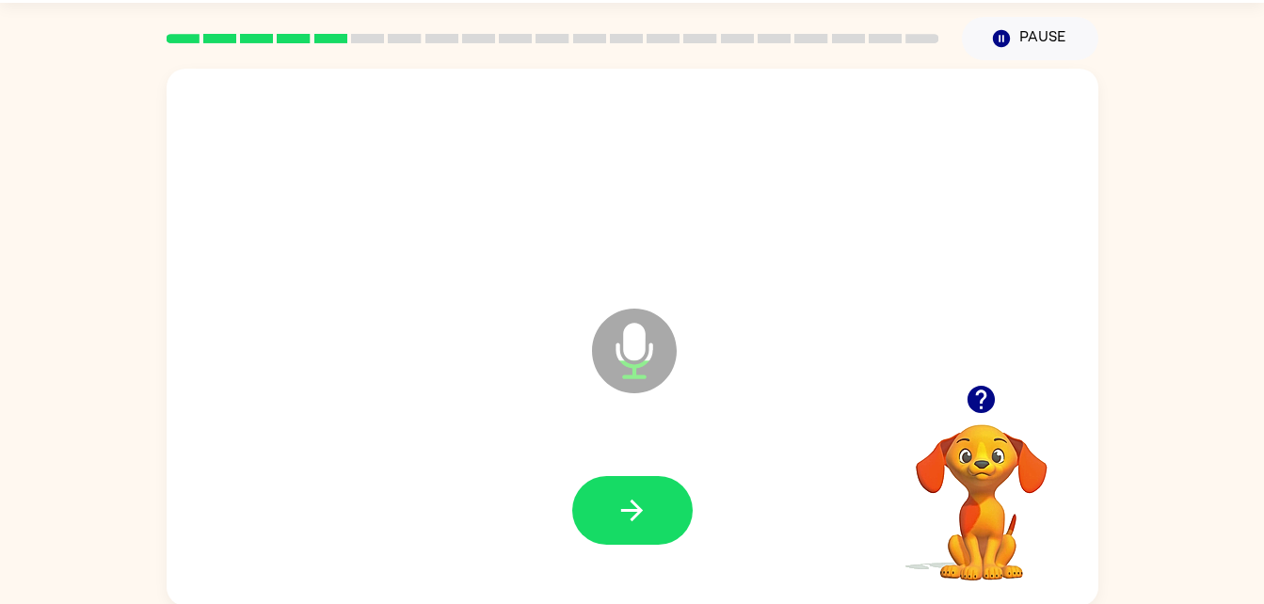
click at [632, 515] on icon "button" at bounding box center [632, 510] width 33 height 33
click at [620, 504] on icon "button" at bounding box center [632, 510] width 33 height 33
click at [650, 508] on button "button" at bounding box center [632, 510] width 120 height 69
click at [634, 517] on icon "button" at bounding box center [632, 511] width 22 height 22
click at [624, 497] on icon "button" at bounding box center [632, 510] width 33 height 33
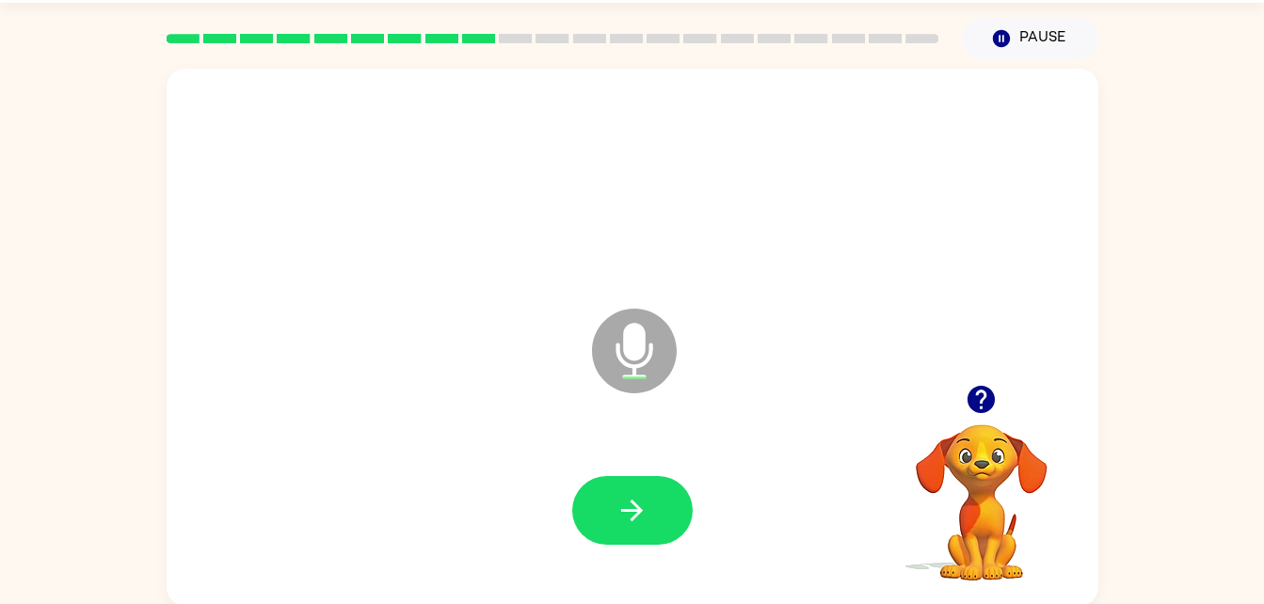
click at [623, 488] on button "button" at bounding box center [632, 510] width 120 height 69
click at [663, 543] on button "button" at bounding box center [632, 510] width 120 height 69
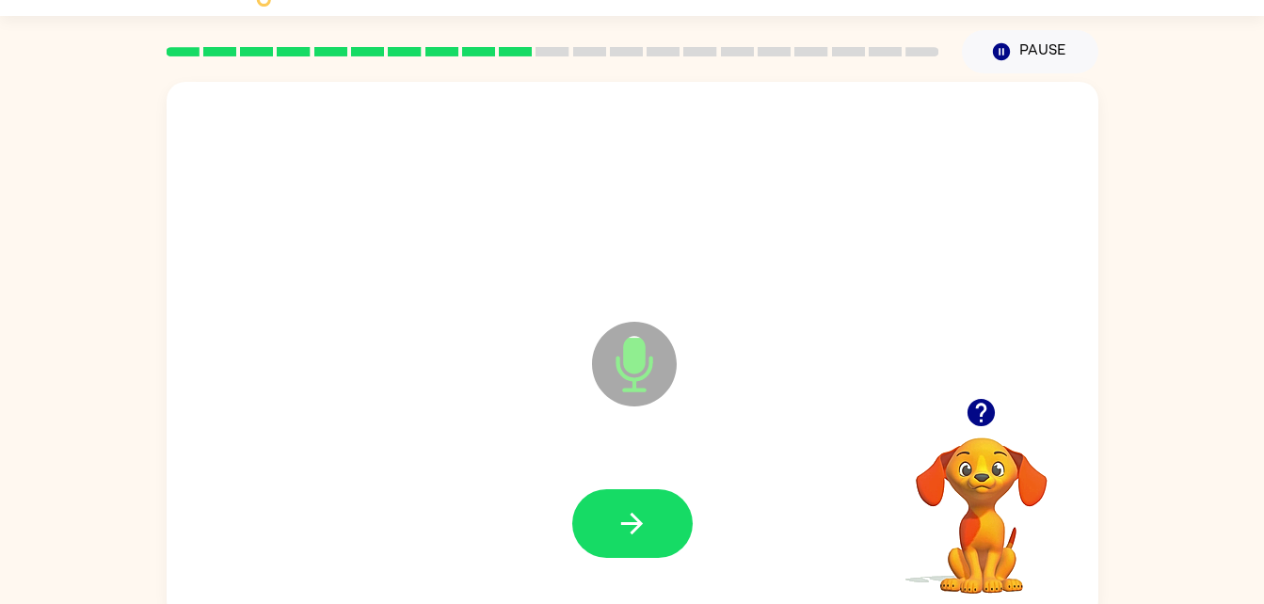
scroll to position [36, 0]
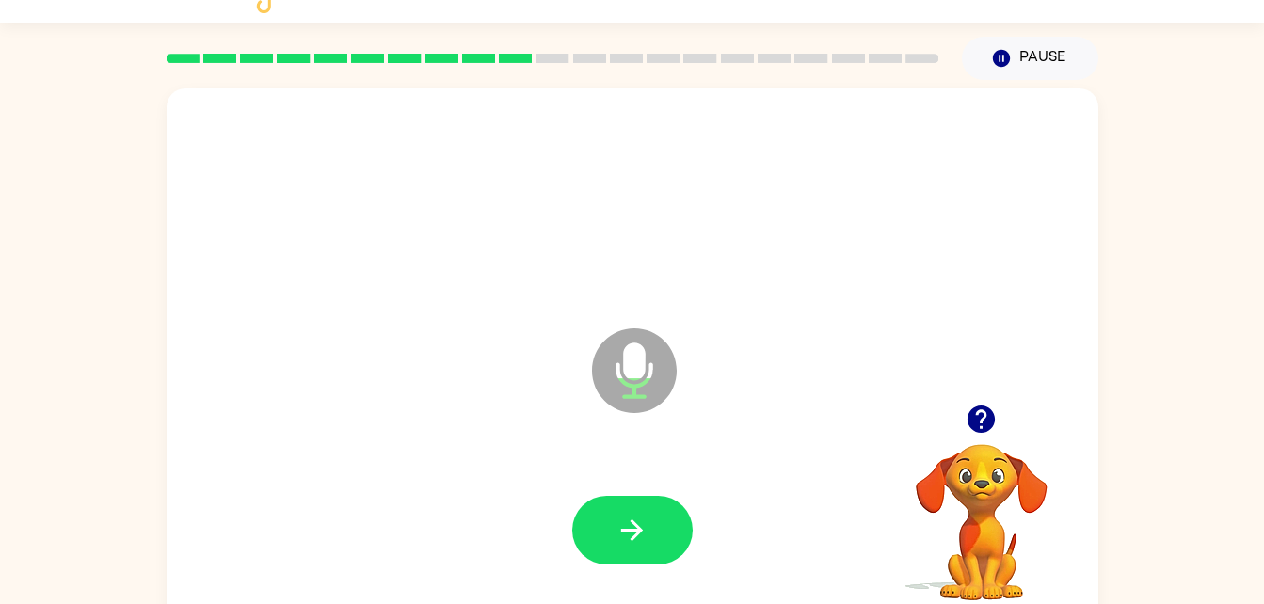
click at [656, 527] on button "button" at bounding box center [632, 530] width 120 height 69
click at [642, 527] on icon "button" at bounding box center [632, 530] width 33 height 33
click at [604, 531] on button "button" at bounding box center [632, 530] width 120 height 69
click at [632, 536] on icon "button" at bounding box center [632, 530] width 33 height 33
click at [627, 526] on icon "button" at bounding box center [632, 530] width 33 height 33
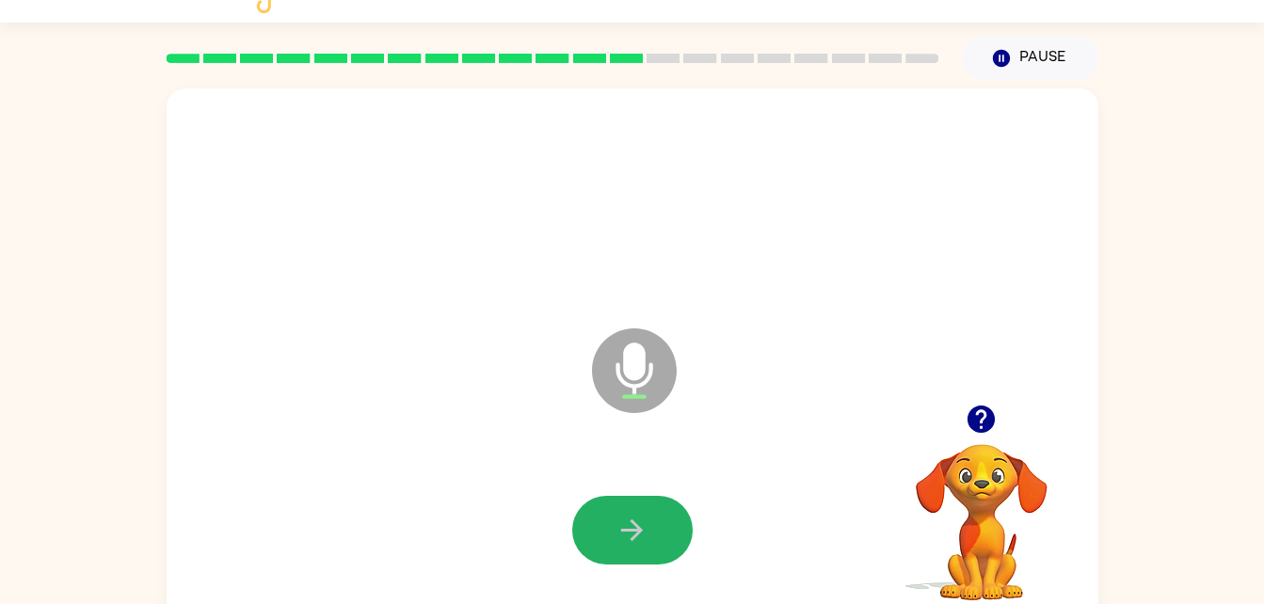
click at [614, 537] on button "button" at bounding box center [632, 530] width 120 height 69
click at [660, 523] on button "button" at bounding box center [632, 530] width 120 height 69
click at [645, 510] on button "button" at bounding box center [632, 530] width 120 height 69
click at [643, 544] on icon "button" at bounding box center [632, 530] width 33 height 33
click at [632, 520] on icon "button" at bounding box center [632, 530] width 33 height 33
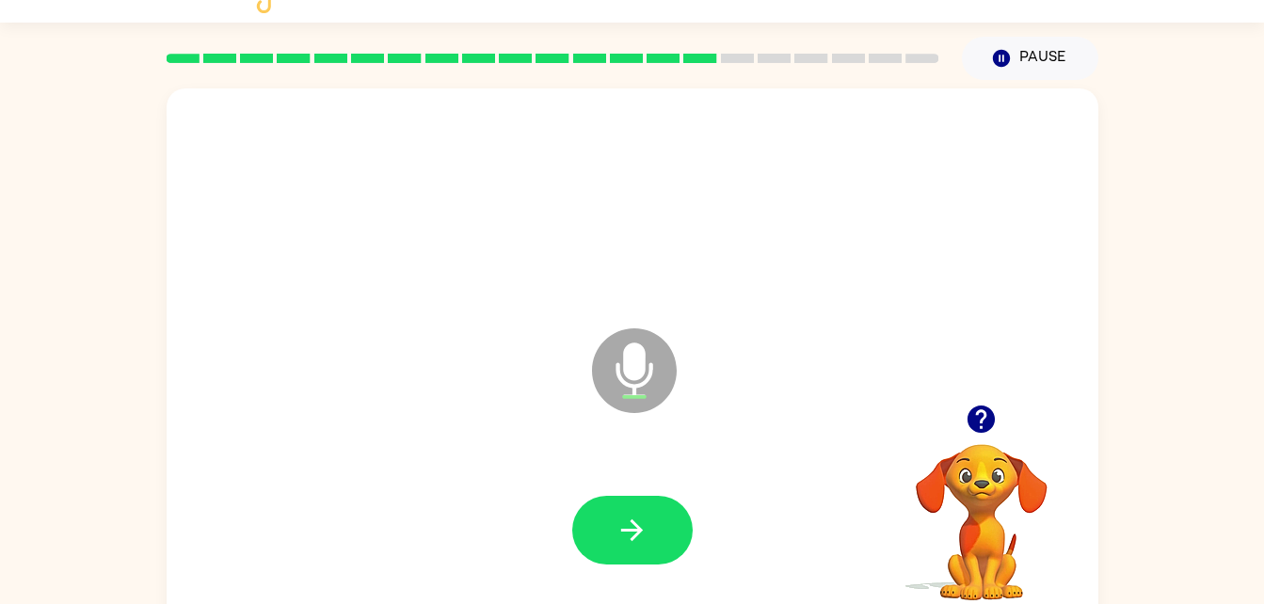
click at [636, 528] on icon "button" at bounding box center [632, 530] width 33 height 33
click at [610, 503] on button "button" at bounding box center [632, 530] width 120 height 69
click at [976, 412] on icon "button" at bounding box center [981, 419] width 27 height 27
click at [633, 535] on icon "button" at bounding box center [632, 530] width 33 height 33
click at [632, 536] on icon "button" at bounding box center [632, 530] width 33 height 33
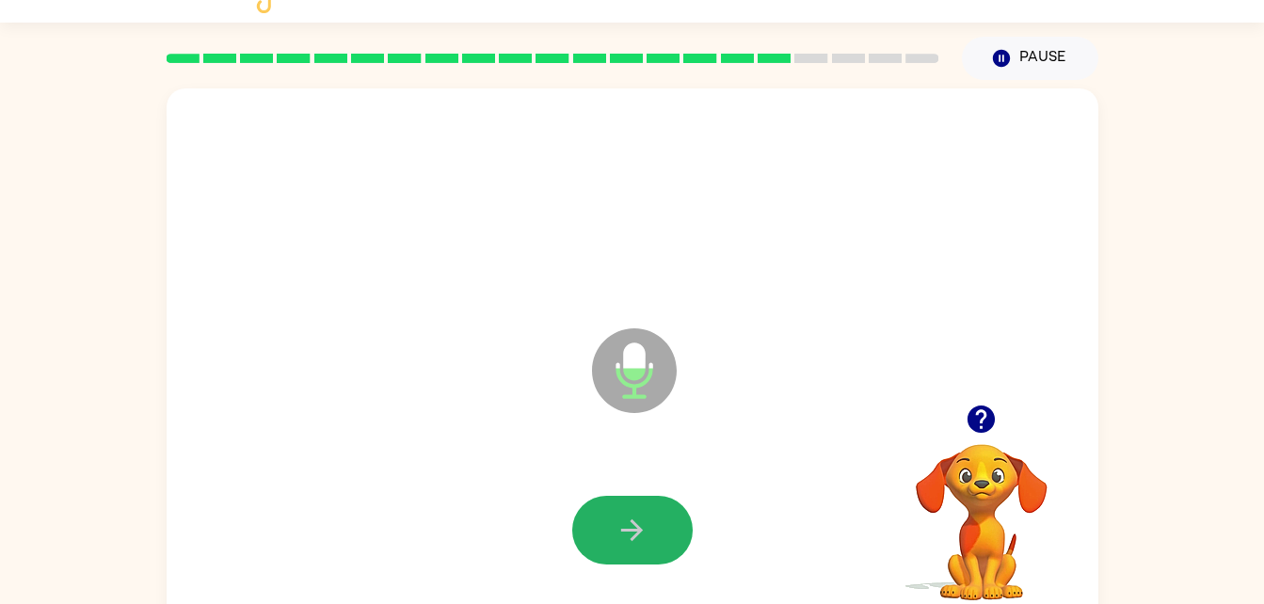
click at [632, 536] on icon "button" at bounding box center [632, 530] width 33 height 33
click at [637, 545] on icon "button" at bounding box center [632, 530] width 33 height 33
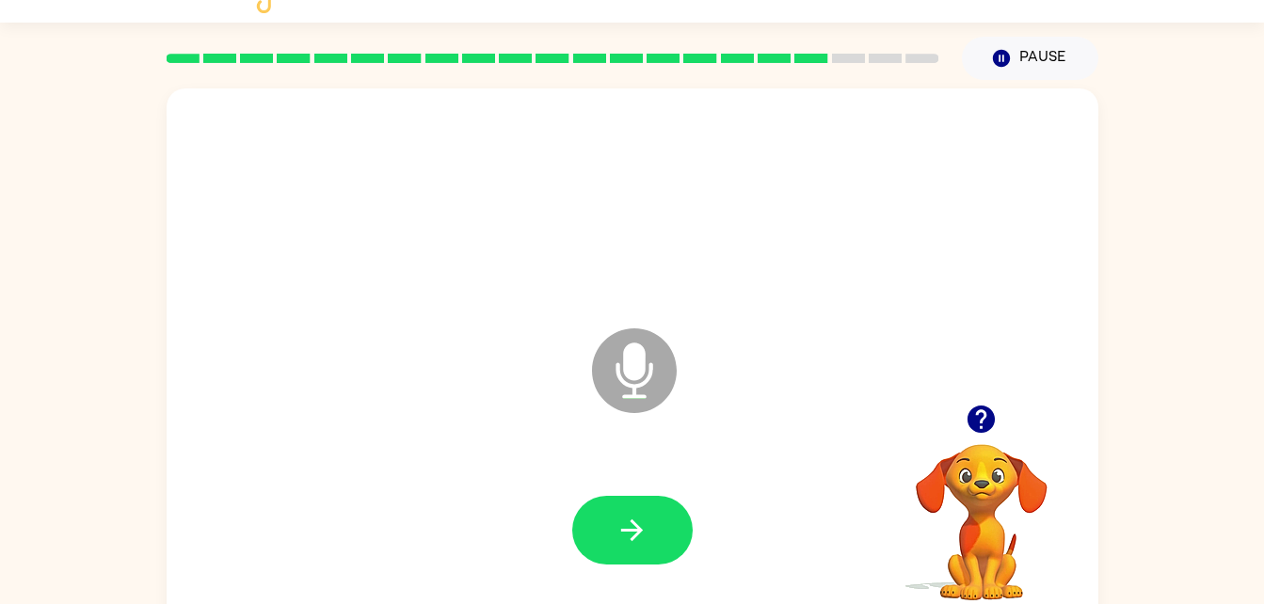
click at [634, 516] on icon "button" at bounding box center [632, 530] width 33 height 33
click at [632, 517] on icon "button" at bounding box center [632, 530] width 33 height 33
click at [673, 497] on div at bounding box center [632, 530] width 120 height 69
click at [680, 526] on button "button" at bounding box center [632, 530] width 120 height 69
click at [643, 511] on button "button" at bounding box center [632, 530] width 120 height 69
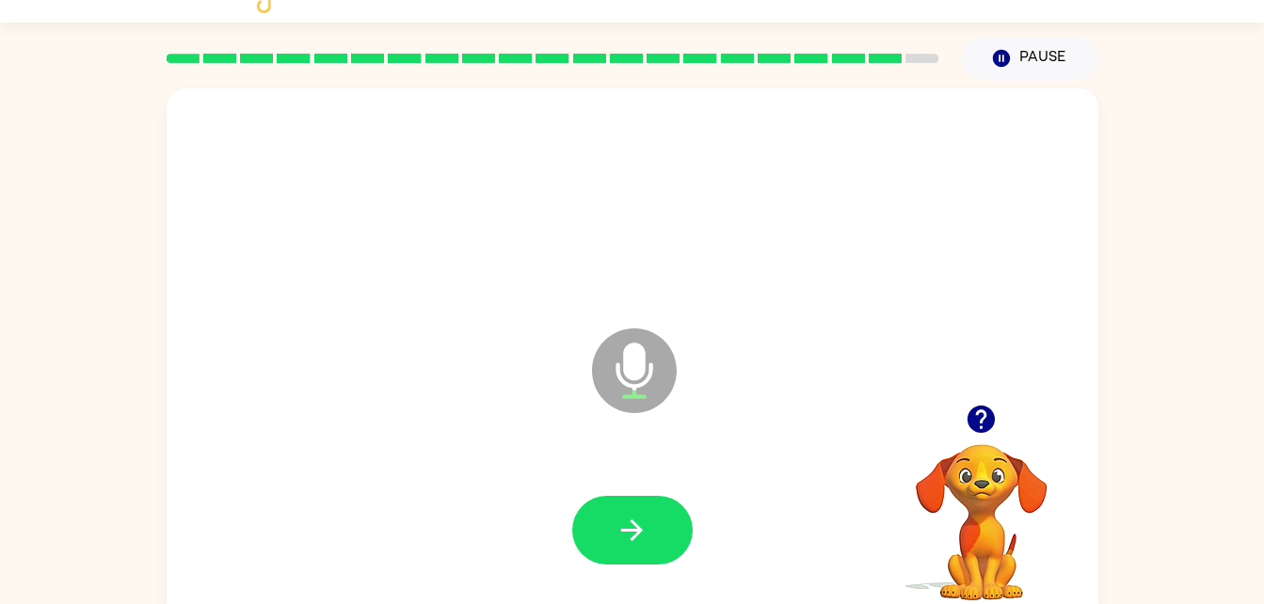
click at [635, 519] on icon "button" at bounding box center [632, 530] width 33 height 33
click at [624, 507] on button "button" at bounding box center [632, 530] width 120 height 69
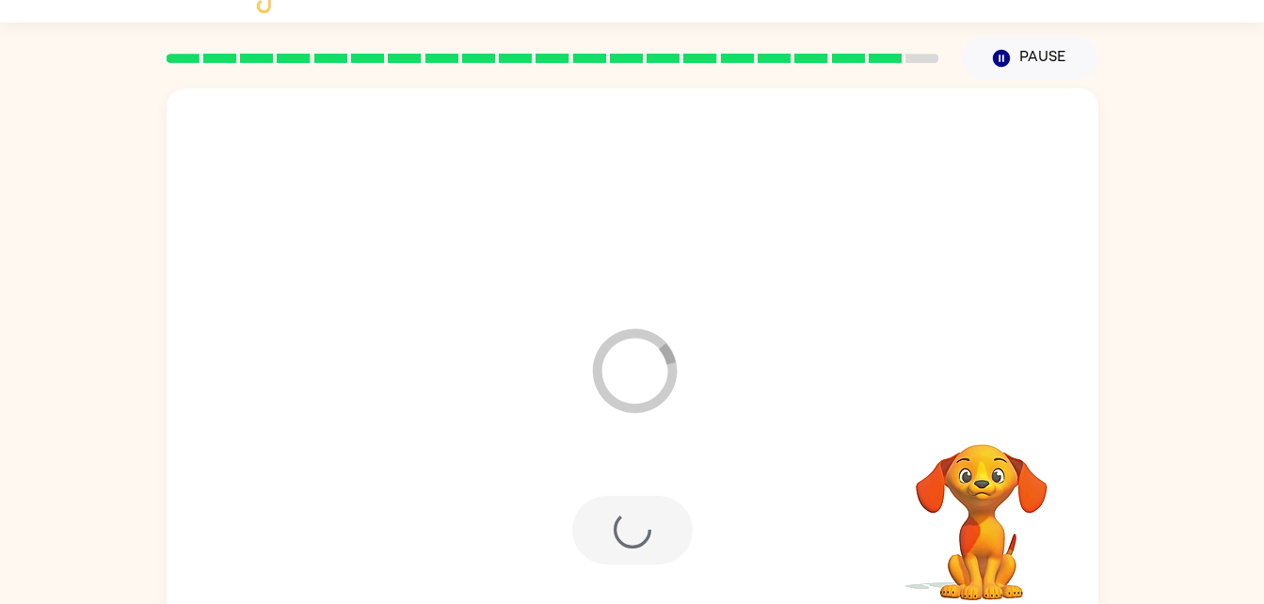
scroll to position [24, 0]
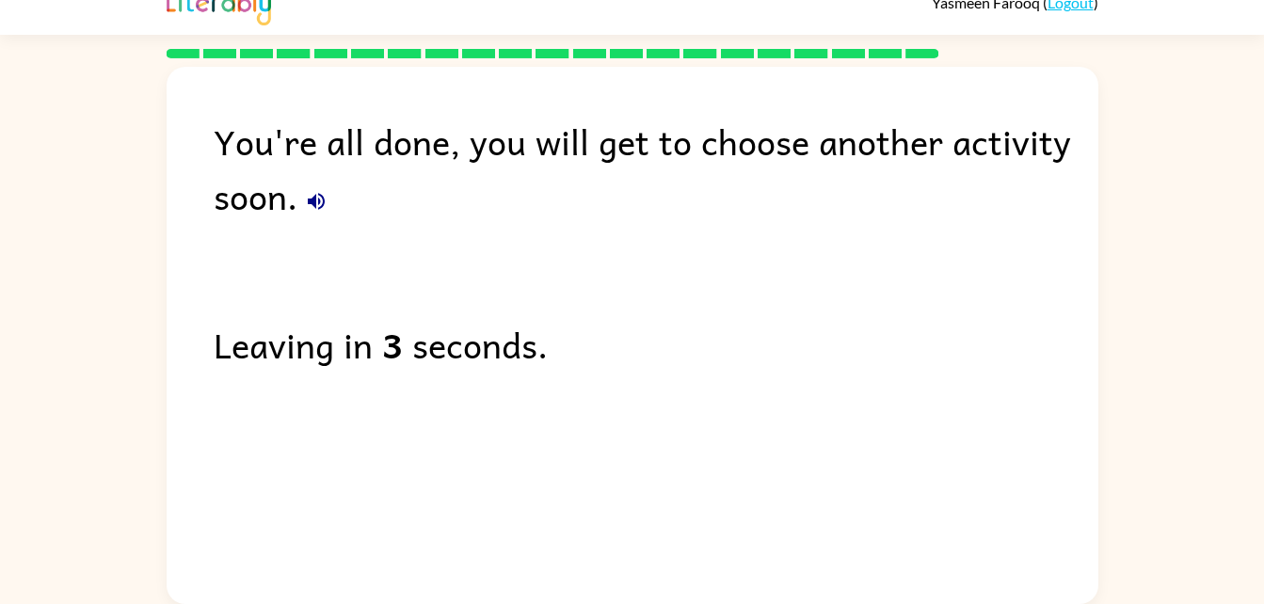
click at [329, 190] on button "button" at bounding box center [316, 202] width 38 height 38
